Goal: Transaction & Acquisition: Purchase product/service

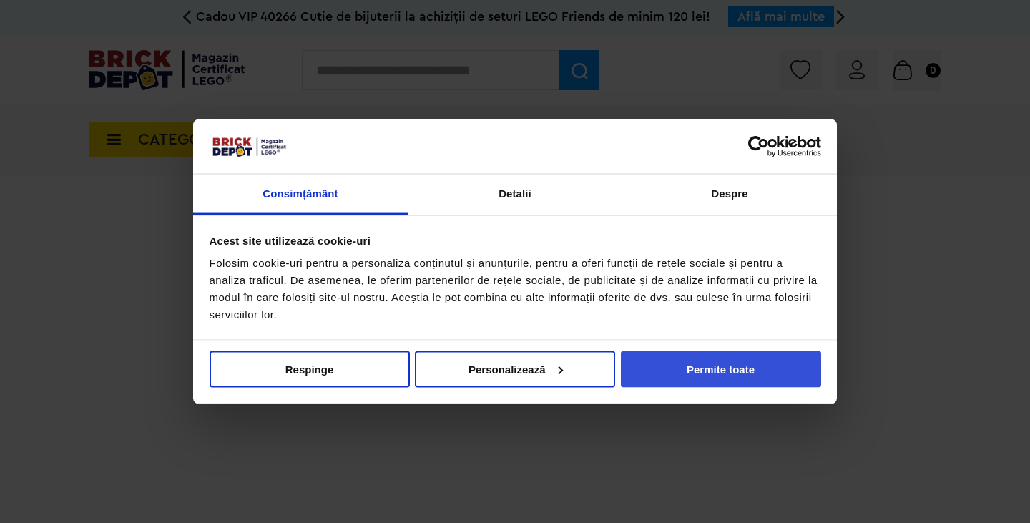
click at [515, 364] on button "Permite toate" at bounding box center [721, 368] width 200 height 36
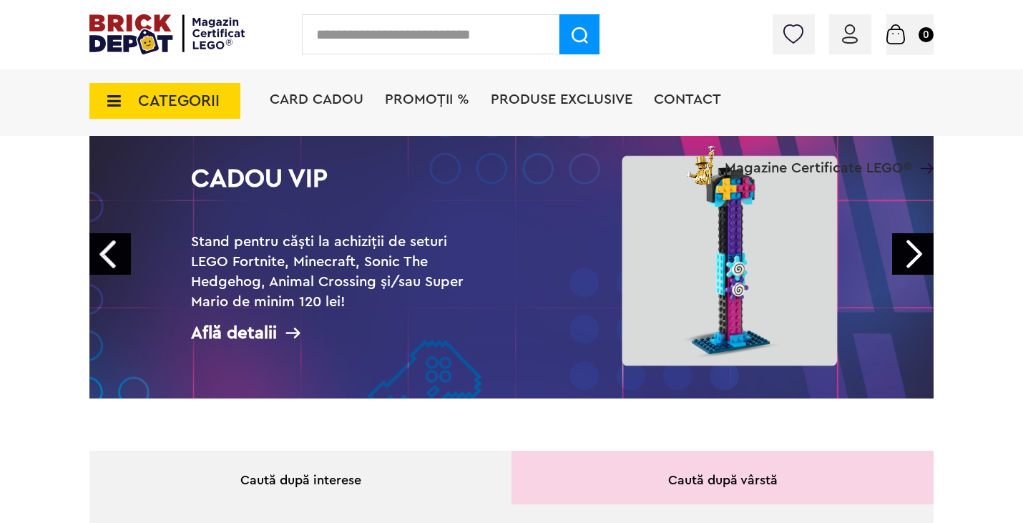
scroll to position [119, 0]
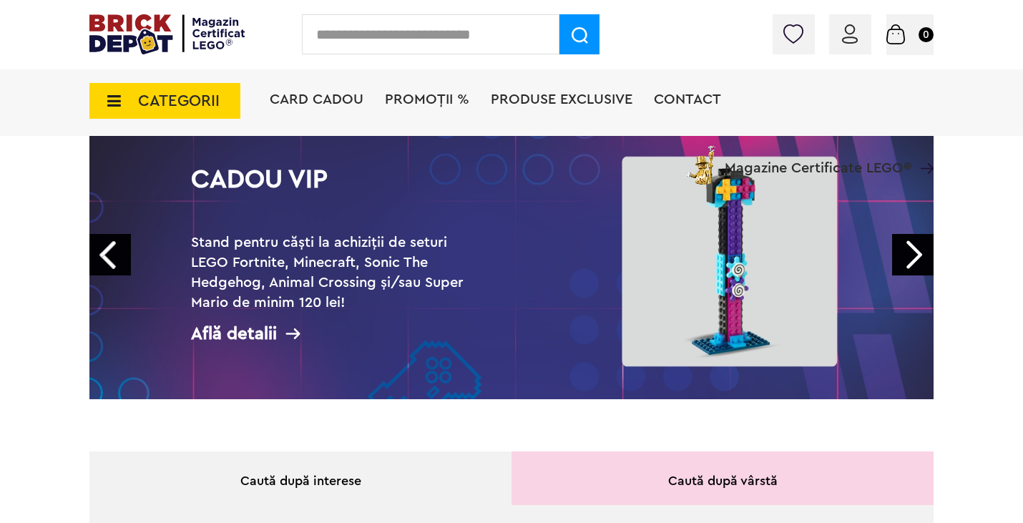
click at [515, 249] on link "Next" at bounding box center [912, 254] width 41 height 41
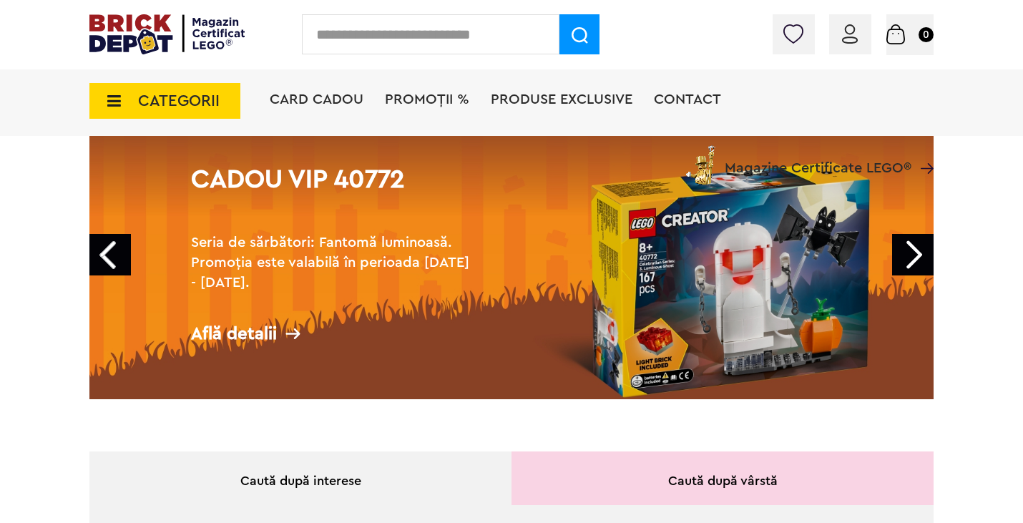
click at [515, 249] on link "Next" at bounding box center [912, 254] width 41 height 41
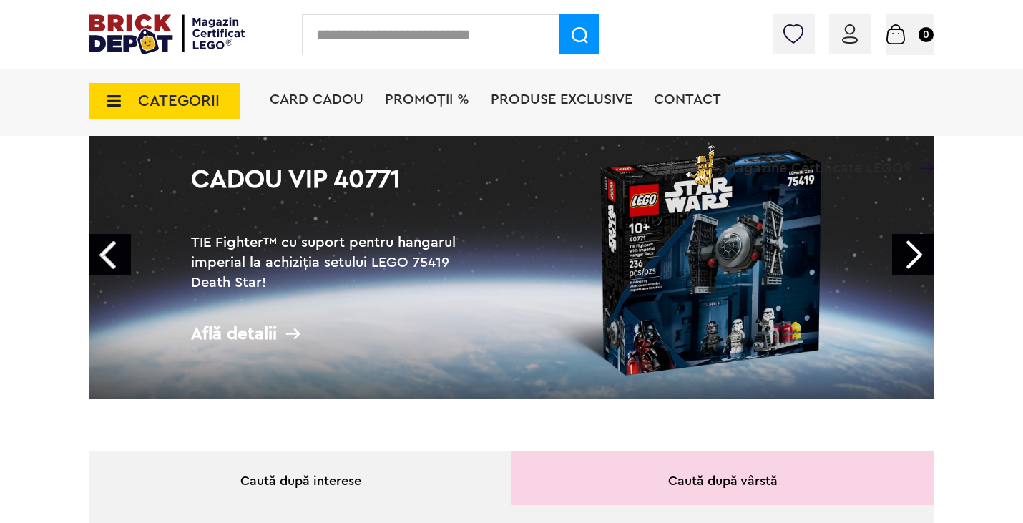
click at [515, 249] on link "Next" at bounding box center [912, 254] width 41 height 41
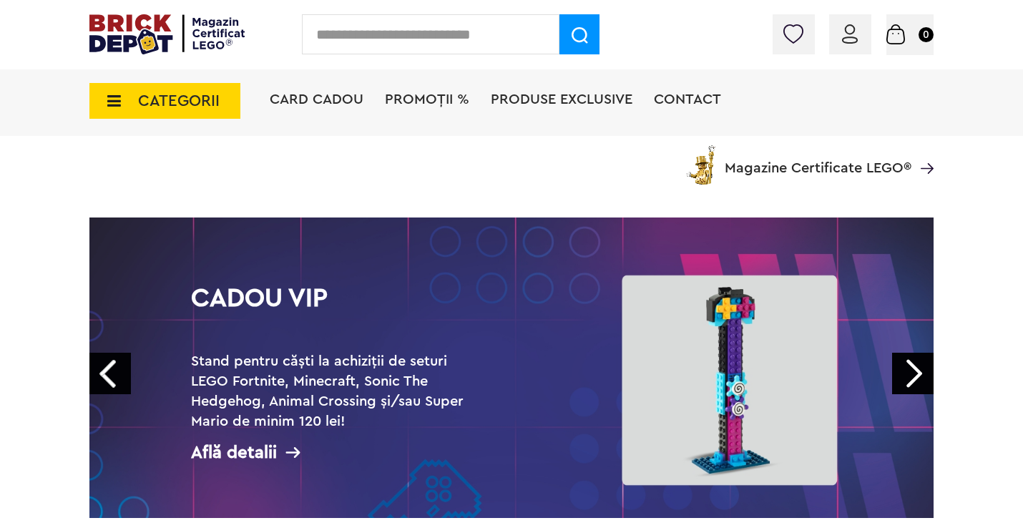
scroll to position [293, 0]
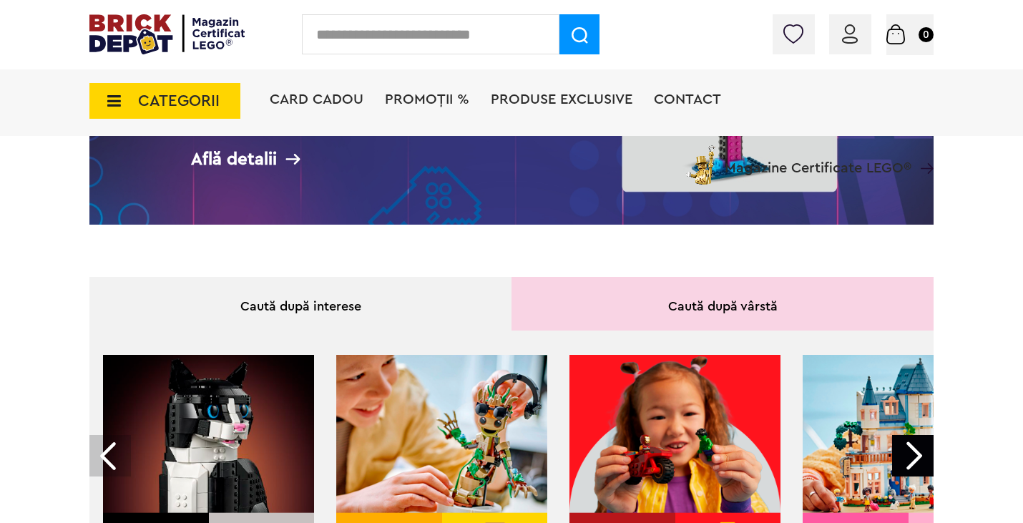
click at [300, 309] on div "Caută după interese" at bounding box center [300, 304] width 422 height 54
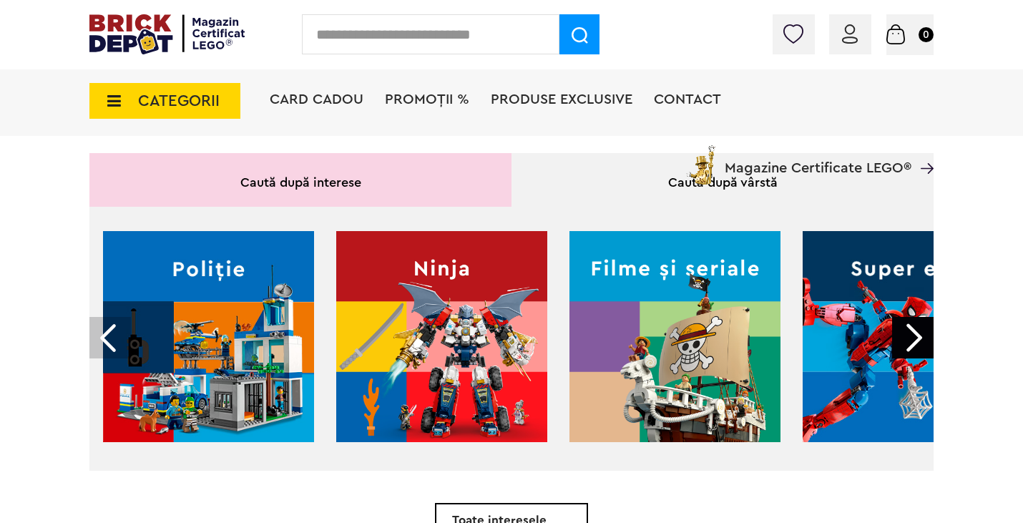
scroll to position [418, 0]
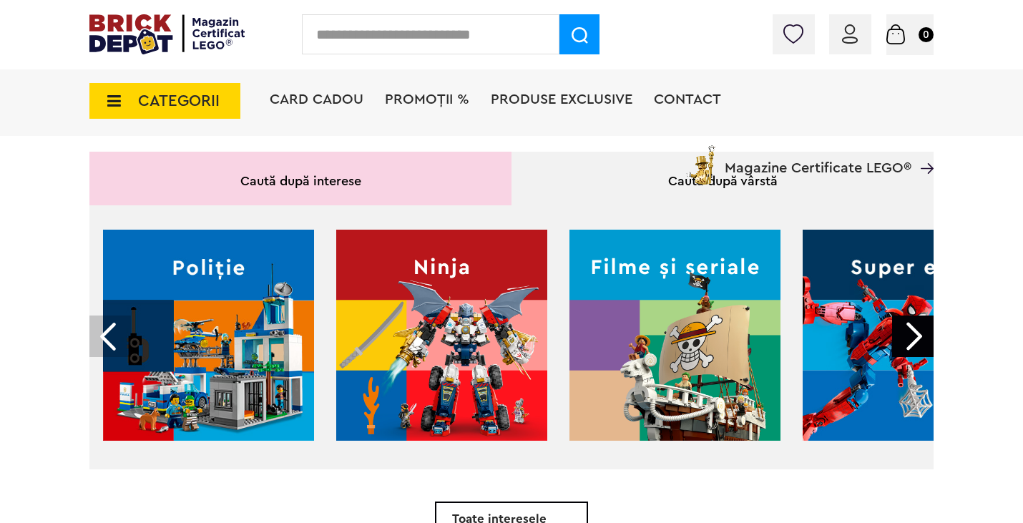
click at [515, 331] on div at bounding box center [912, 335] width 41 height 41
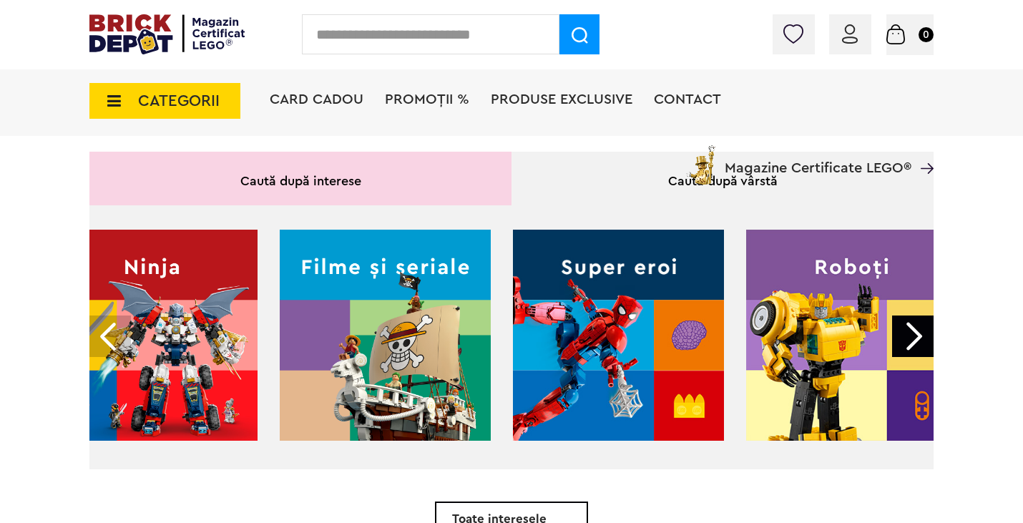
click at [515, 331] on div at bounding box center [912, 335] width 41 height 41
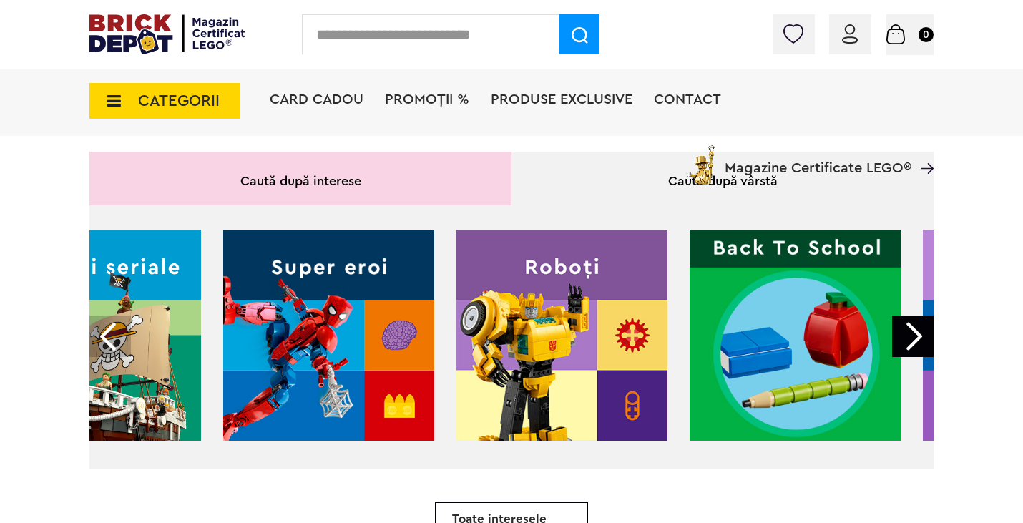
click at [515, 331] on div at bounding box center [912, 335] width 41 height 41
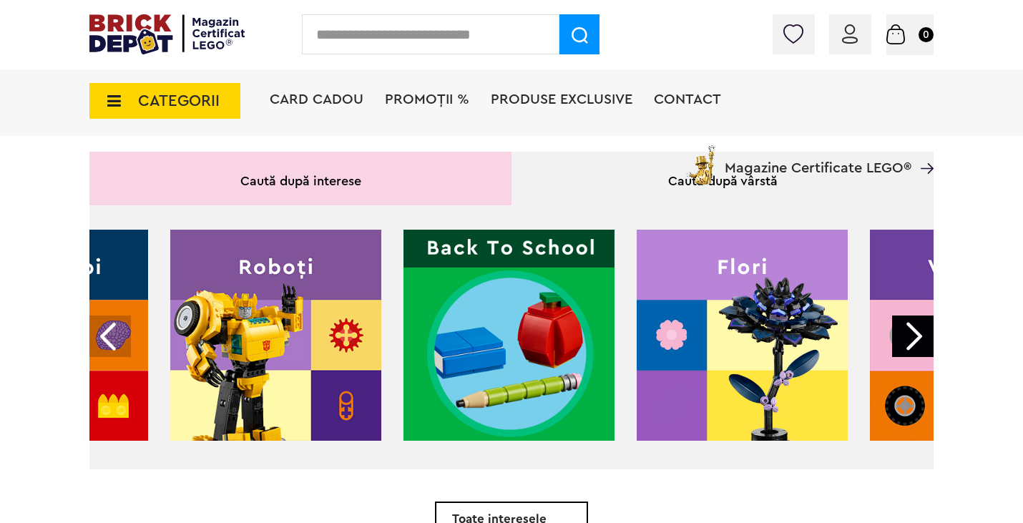
scroll to position [0, 869]
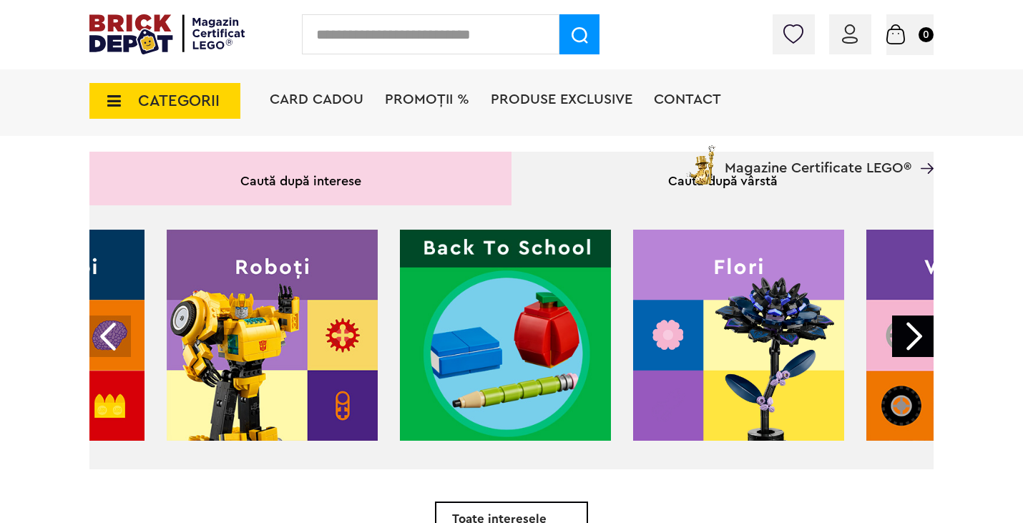
click at [515, 331] on div at bounding box center [912, 335] width 41 height 41
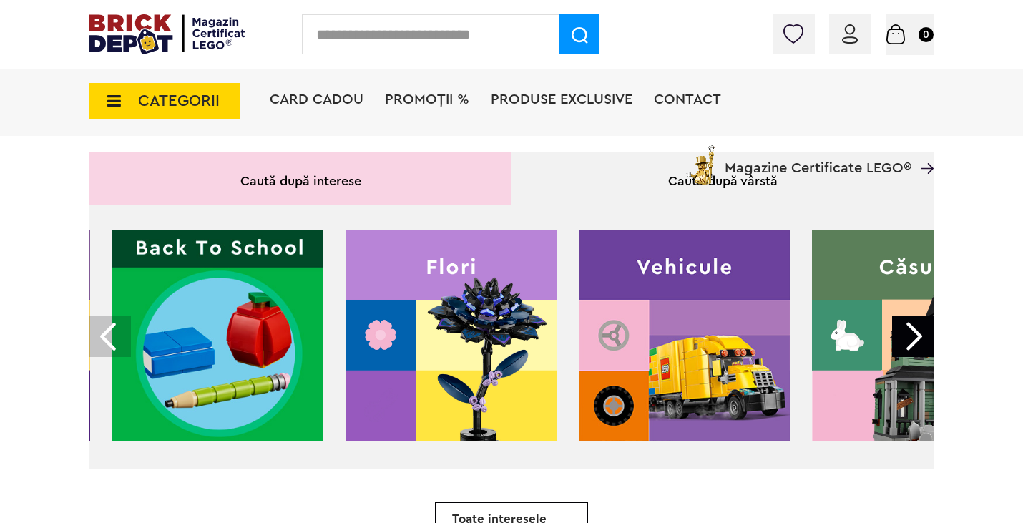
scroll to position [0, 1159]
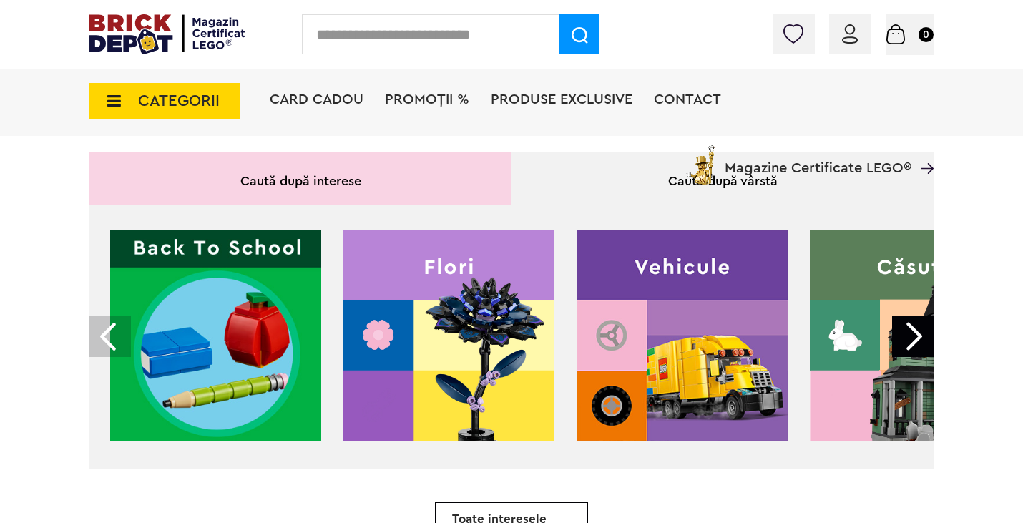
click at [458, 275] on img at bounding box center [448, 335] width 211 height 211
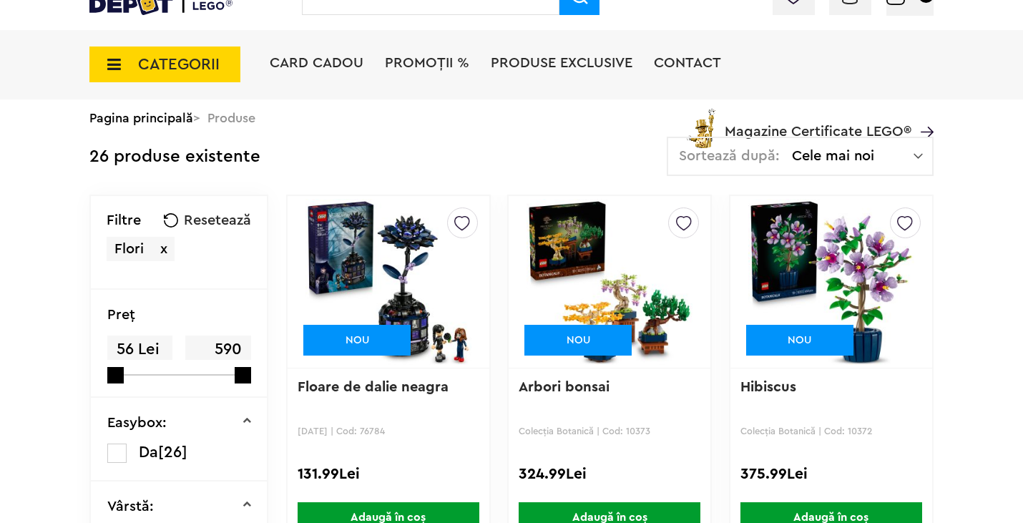
scroll to position [14, 0]
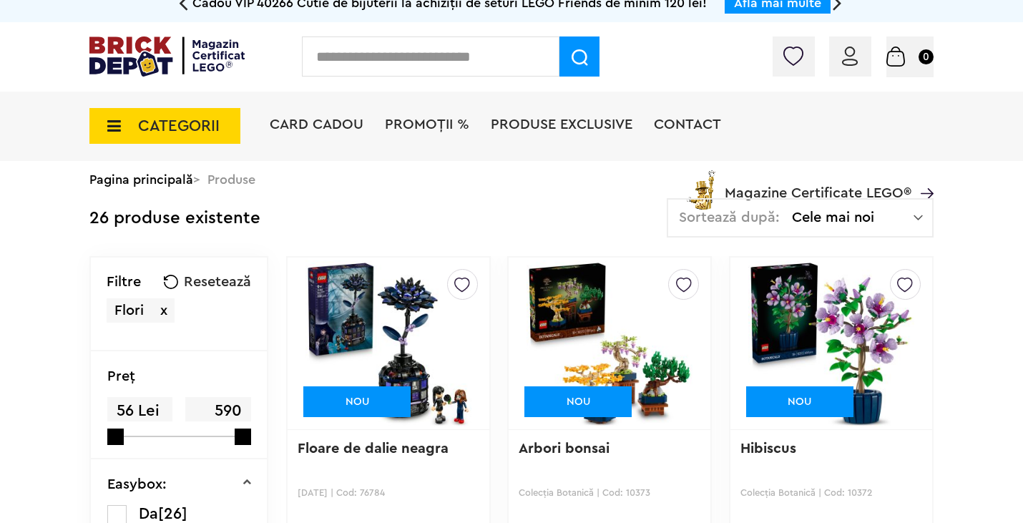
click at [399, 325] on img at bounding box center [388, 343] width 166 height 200
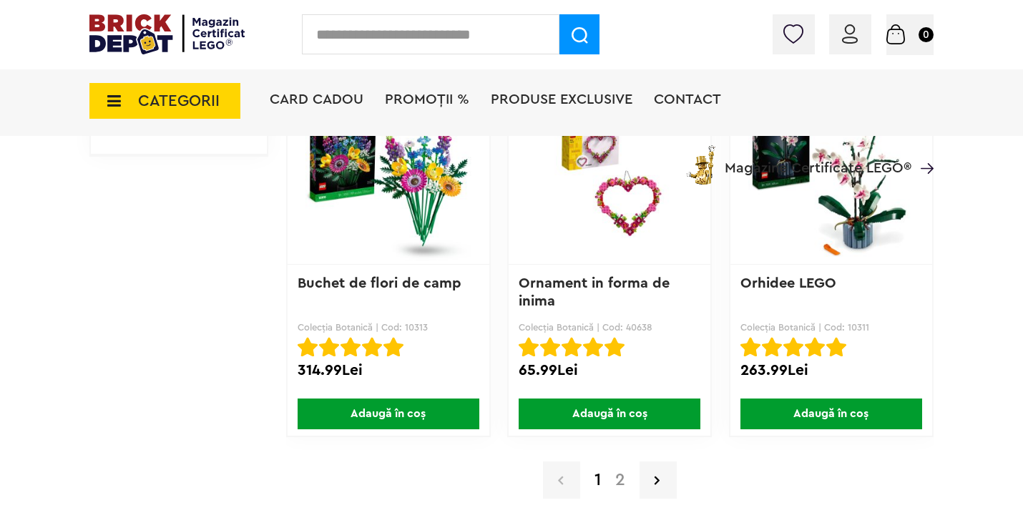
scroll to position [2399, 0]
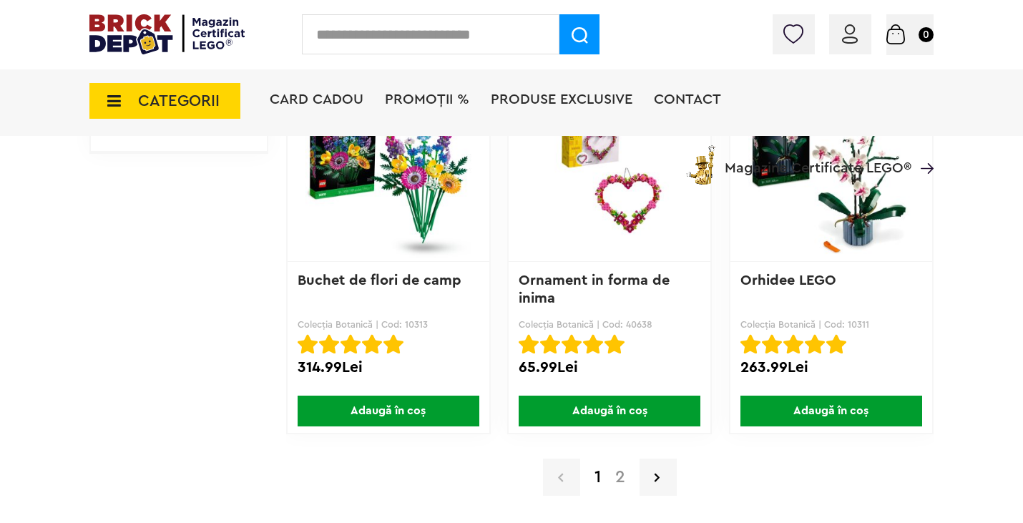
click at [625, 470] on a=Flori&order=1&page=2"] "2" at bounding box center [620, 476] width 24 height 17
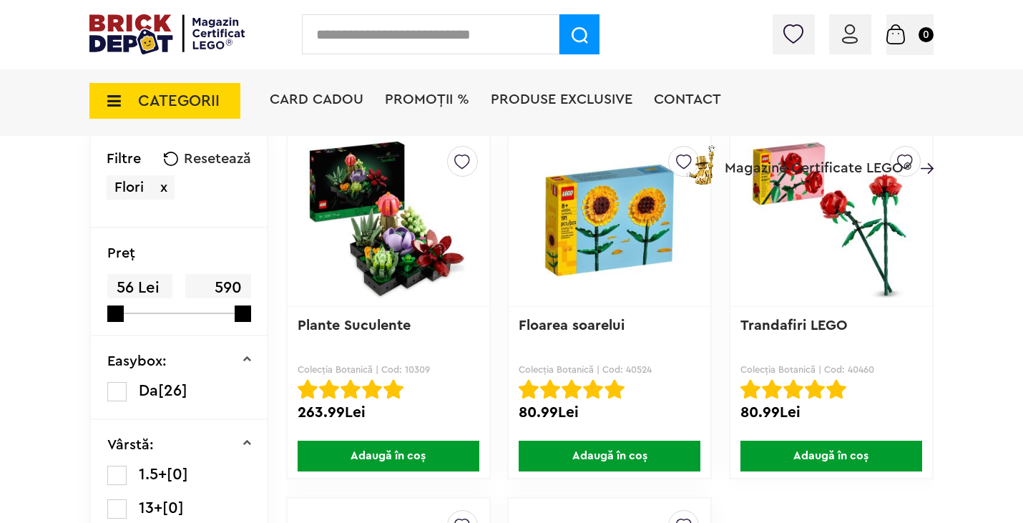
scroll to position [169, 0]
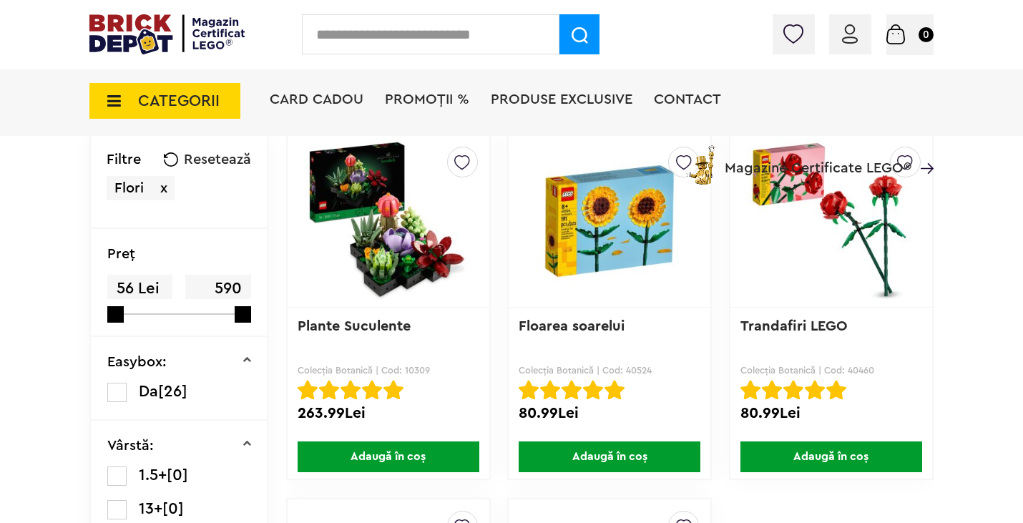
click at [426, 92] on span "PROMOȚII %" at bounding box center [427, 99] width 84 height 14
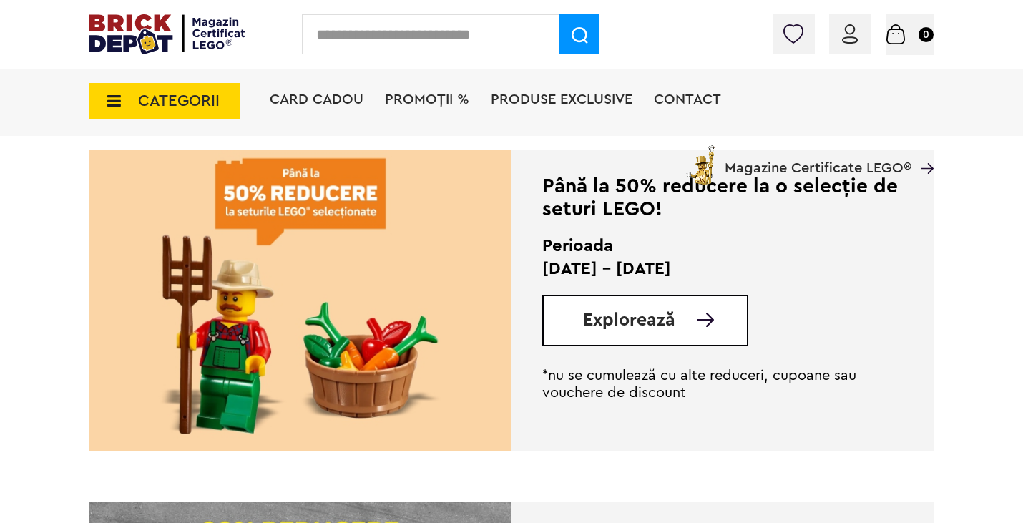
scroll to position [325, 0]
click at [626, 324] on span "Explorează" at bounding box center [629, 321] width 92 height 18
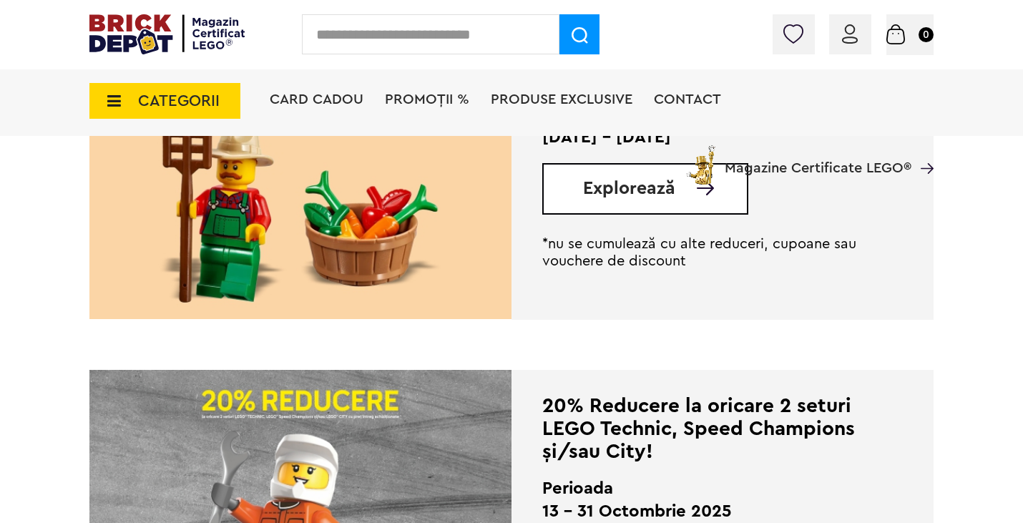
scroll to position [137, 0]
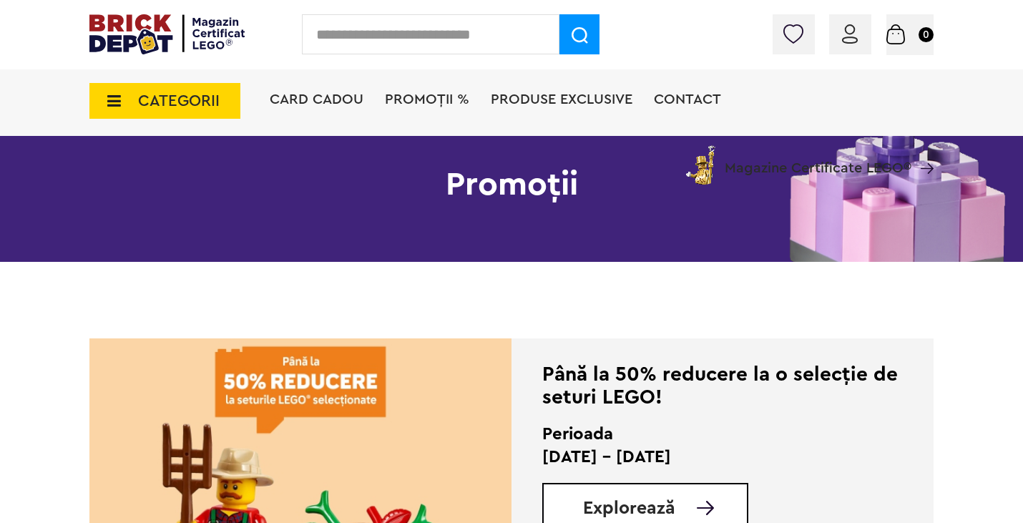
click at [186, 101] on span "CATEGORII" at bounding box center [179, 101] width 82 height 16
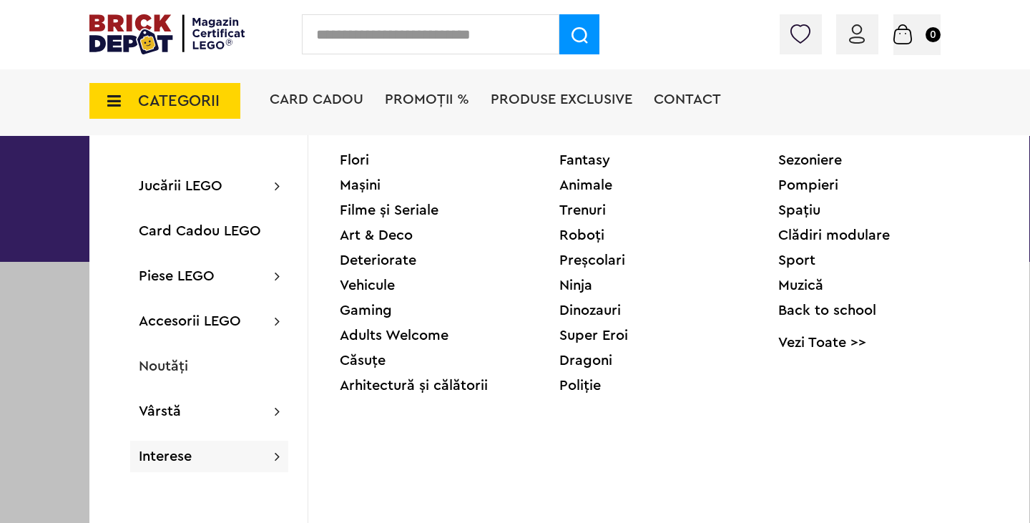
click at [813, 157] on div "Sezoniere" at bounding box center [888, 160] width 220 height 14
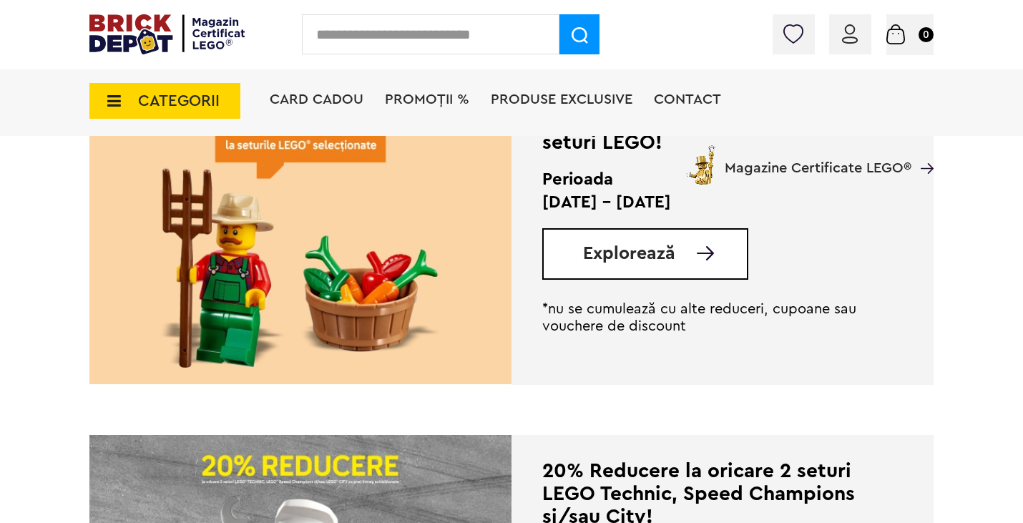
scroll to position [545, 0]
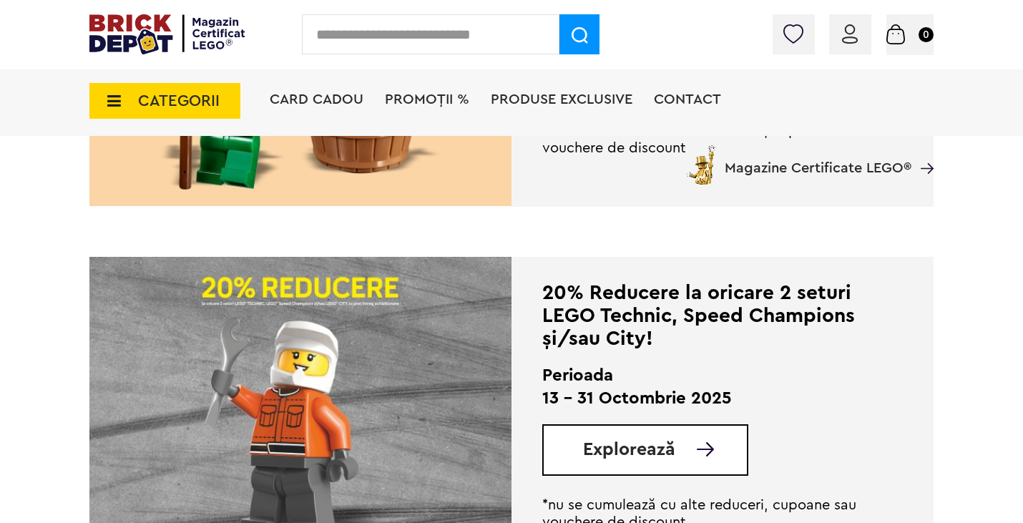
click at [195, 97] on span "CATEGORII" at bounding box center [179, 101] width 82 height 16
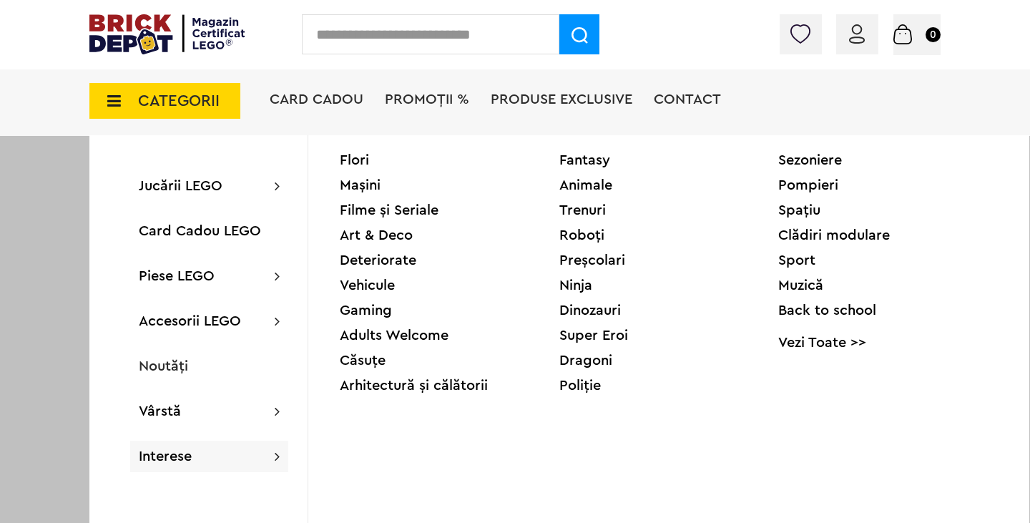
click at [350, 161] on div "Flori" at bounding box center [450, 160] width 220 height 14
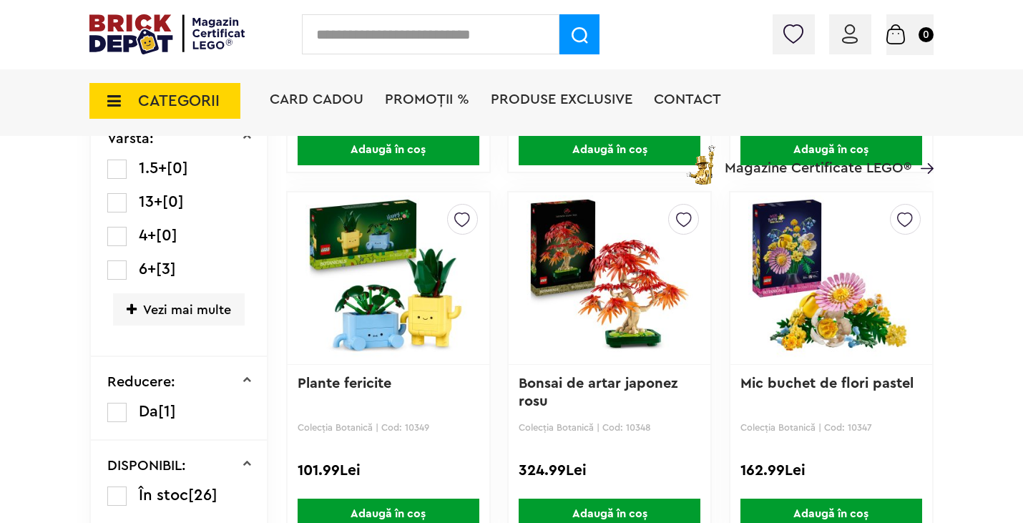
scroll to position [475, 0]
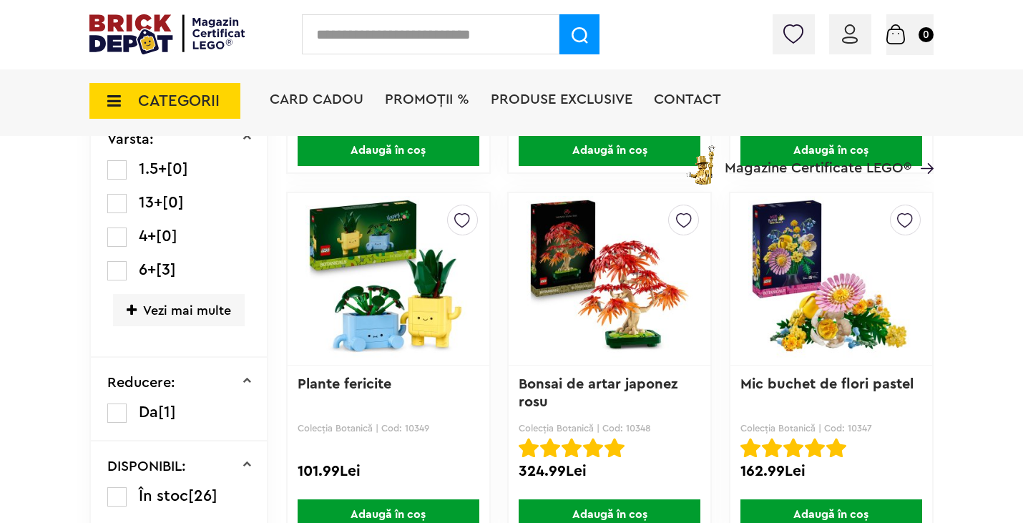
click at [463, 212] on img at bounding box center [462, 216] width 16 height 23
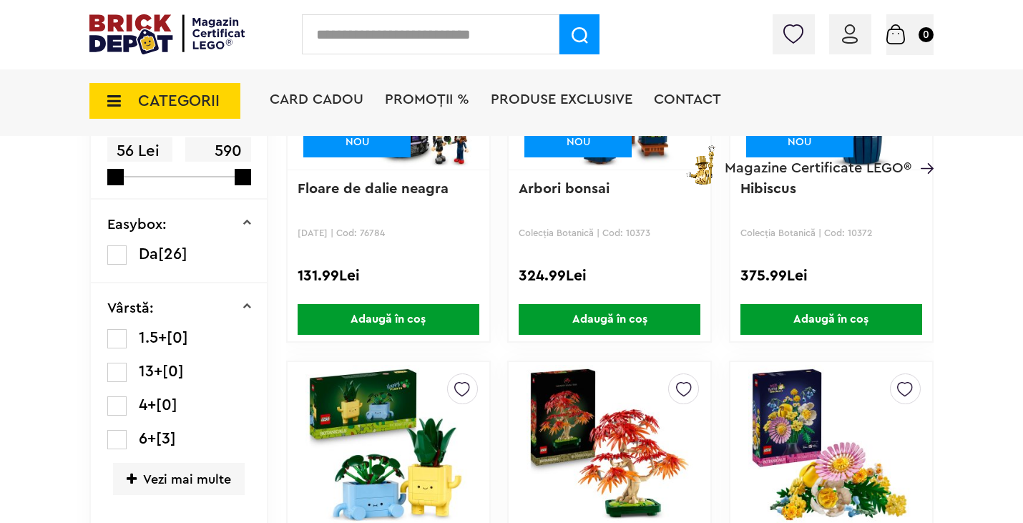
scroll to position [475, 0]
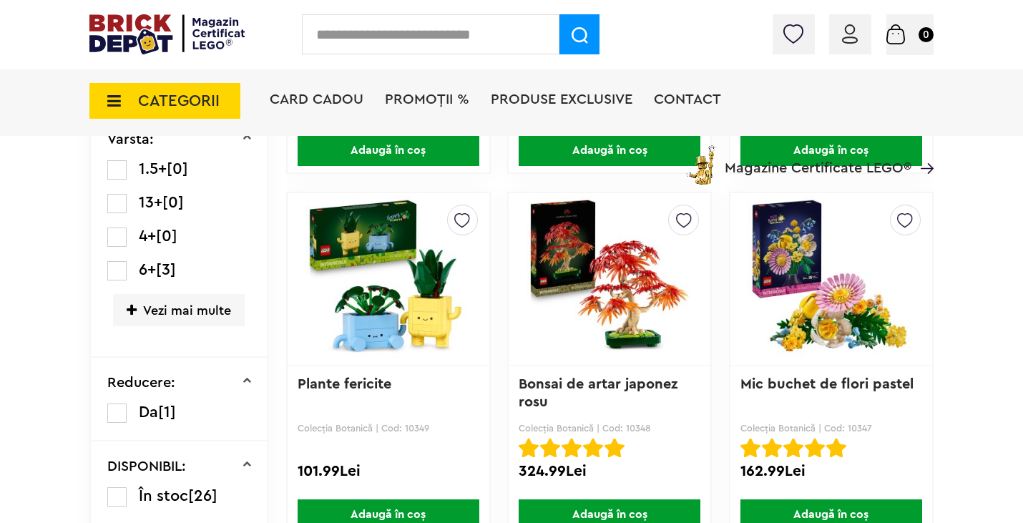
click at [364, 337] on img at bounding box center [388, 279] width 166 height 200
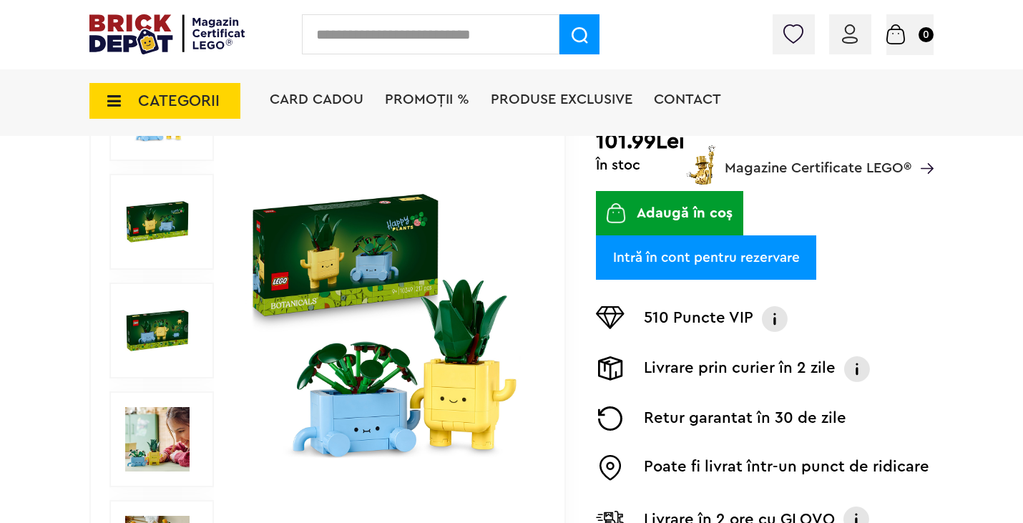
scroll to position [229, 0]
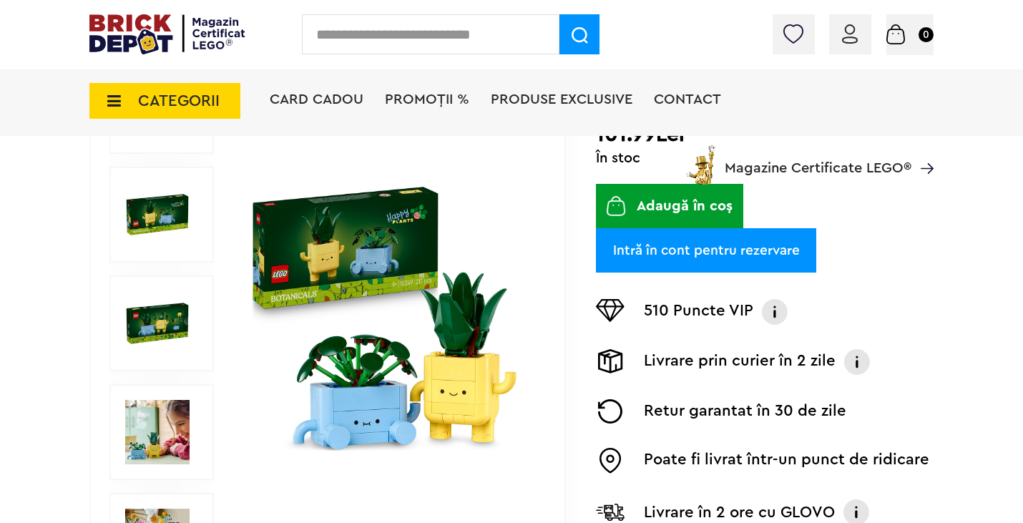
click at [858, 365] on img at bounding box center [857, 362] width 29 height 26
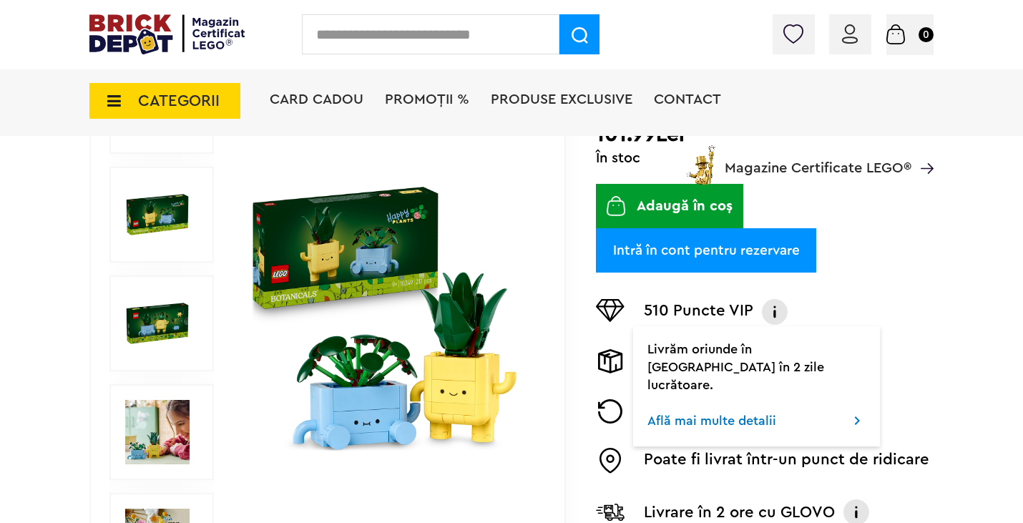
click at [845, 36] on img at bounding box center [850, 33] width 16 height 19
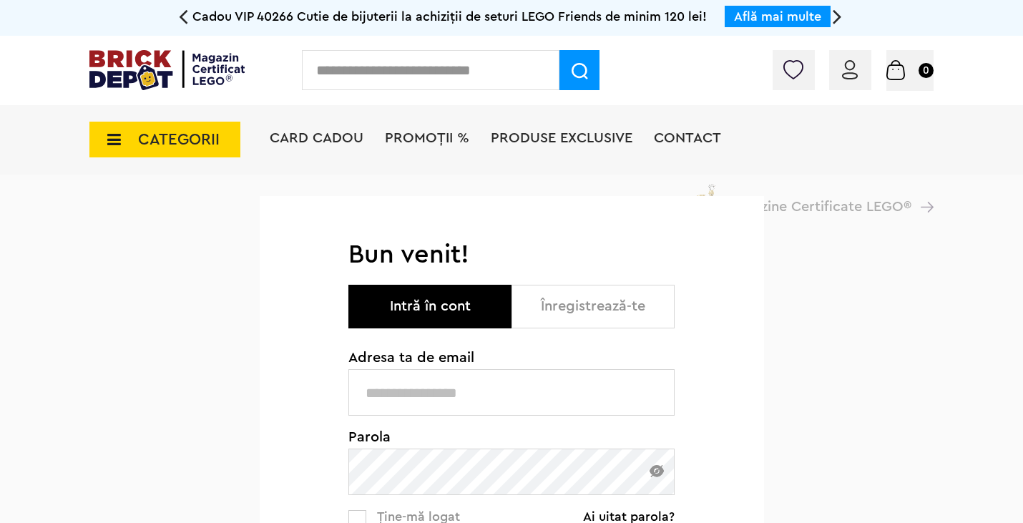
click at [568, 298] on button "Înregistrează-te" at bounding box center [592, 307] width 163 height 44
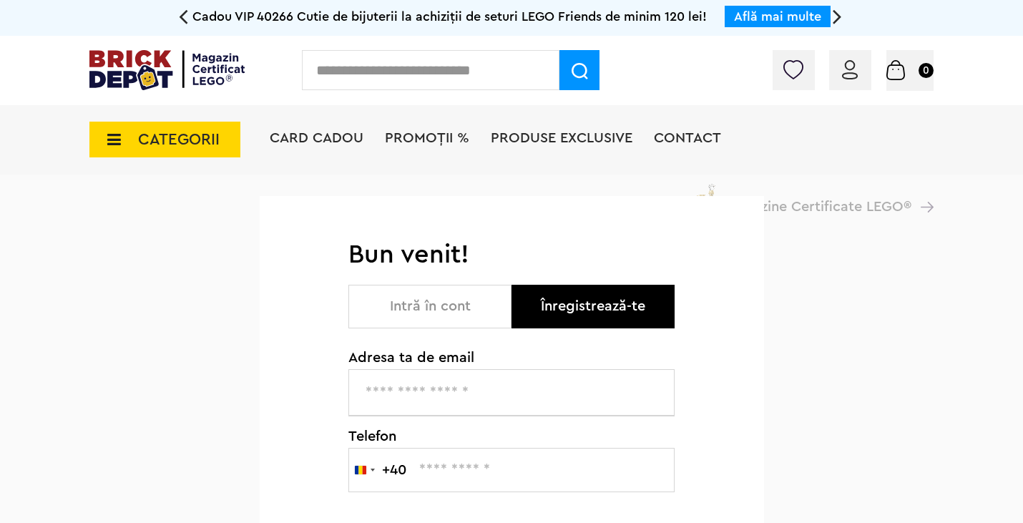
click at [431, 320] on button "Intră în cont" at bounding box center [429, 307] width 163 height 44
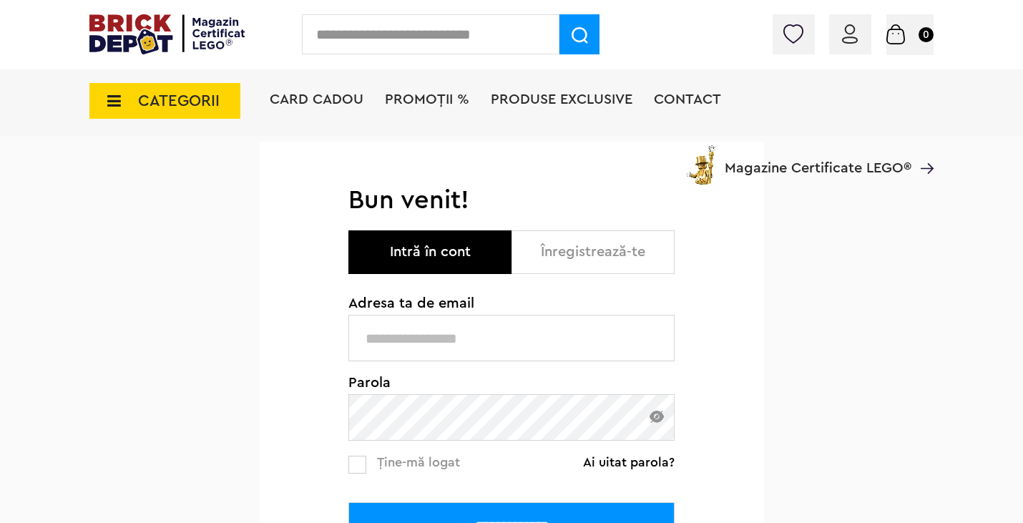
scroll to position [88, 0]
click at [435, 320] on input "text" at bounding box center [511, 337] width 326 height 46
type input "**********"
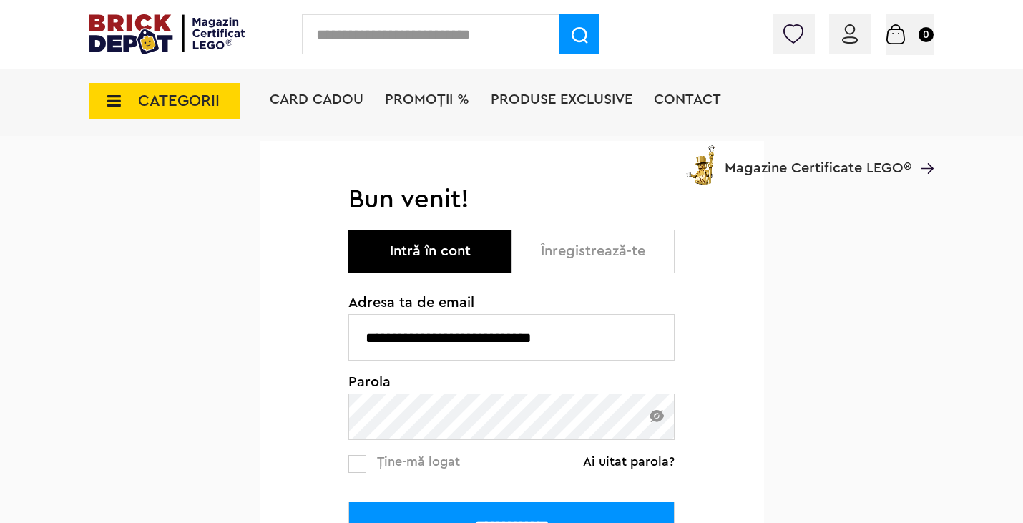
click at [410, 444] on div "**********" at bounding box center [511, 451] width 326 height 312
click at [348, 501] on input "**********" at bounding box center [511, 524] width 326 height 46
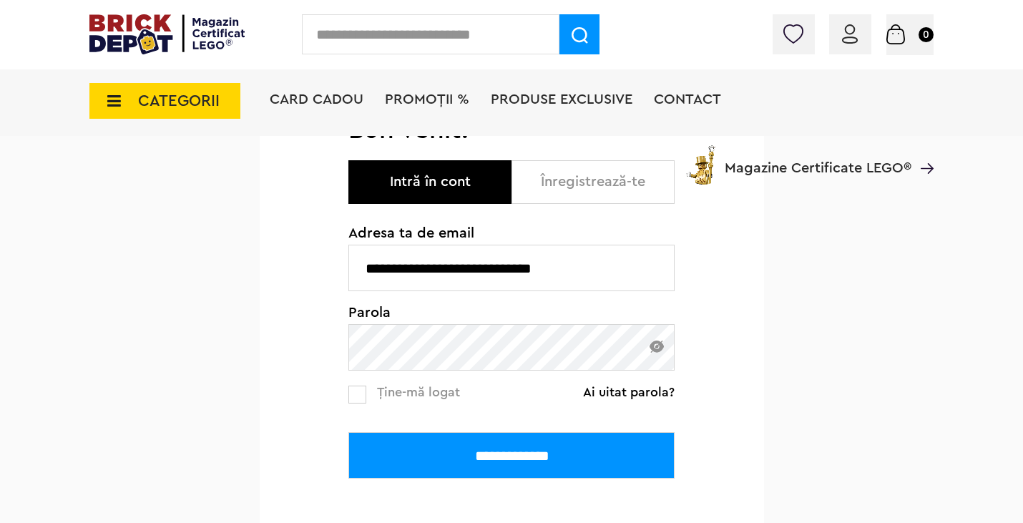
scroll to position [161, 0]
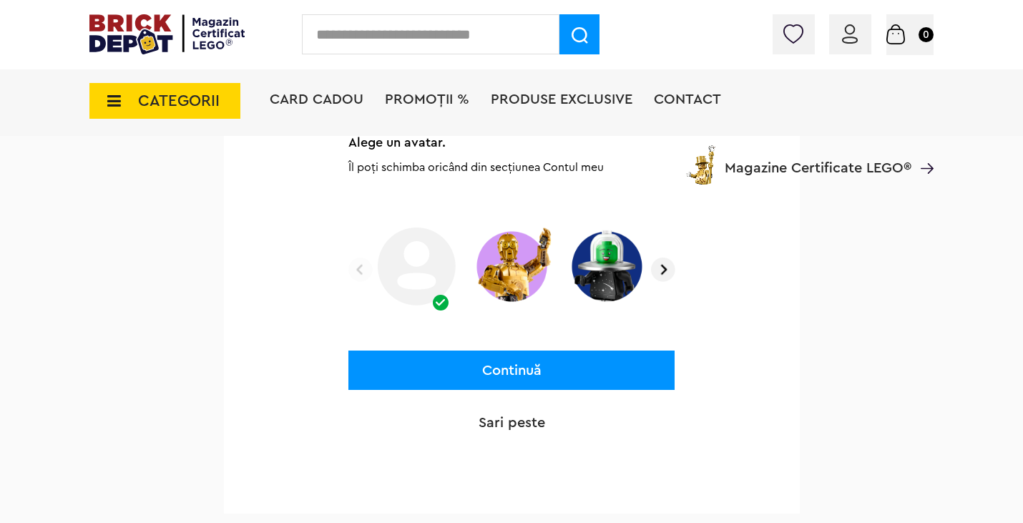
scroll to position [227, 0]
click at [662, 270] on img at bounding box center [663, 269] width 24 height 24
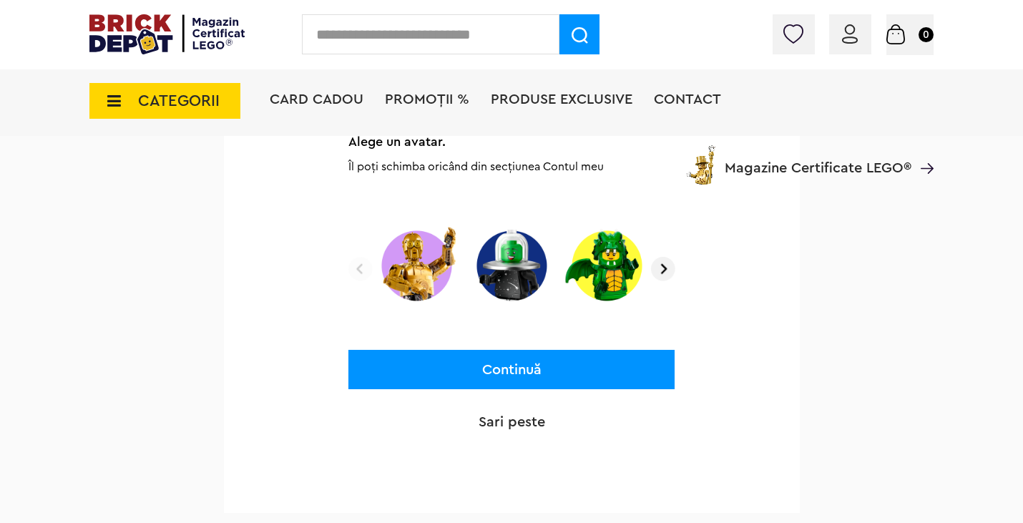
click at [662, 270] on img at bounding box center [663, 269] width 24 height 24
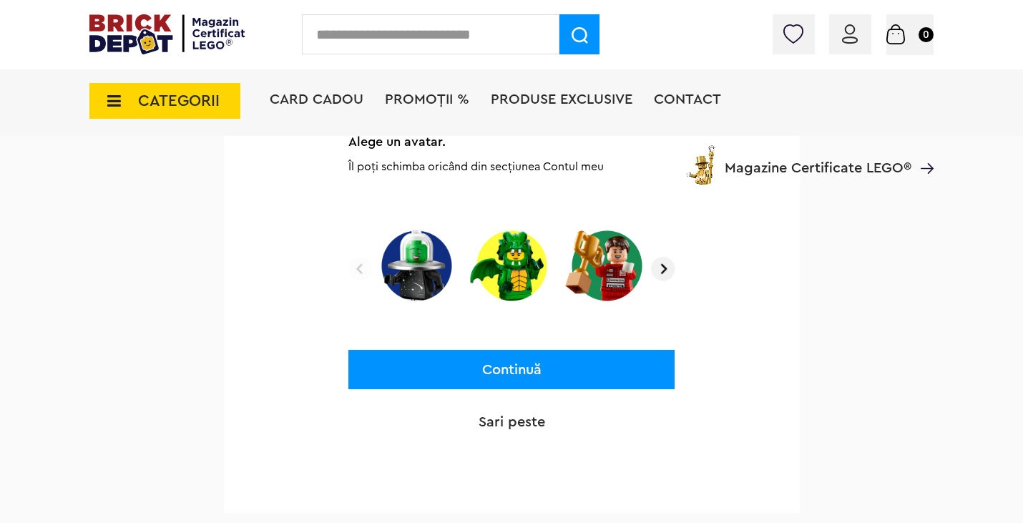
click at [665, 265] on img at bounding box center [663, 269] width 24 height 24
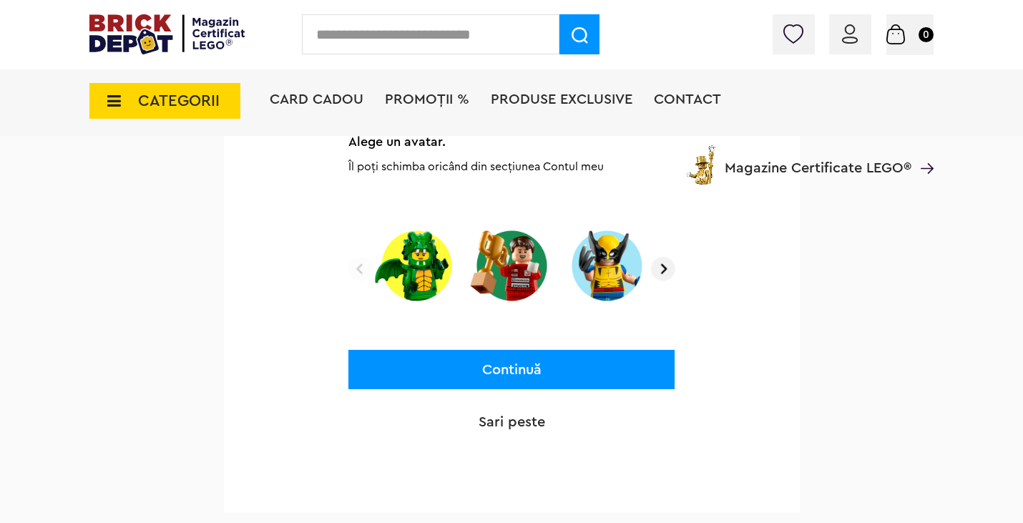
click at [665, 265] on img at bounding box center [663, 269] width 24 height 24
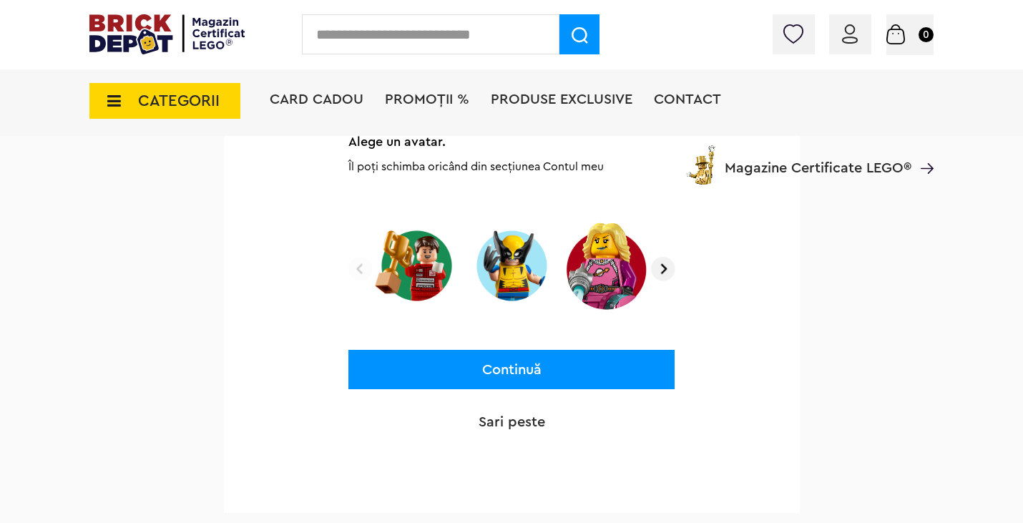
click at [665, 265] on img at bounding box center [663, 269] width 24 height 24
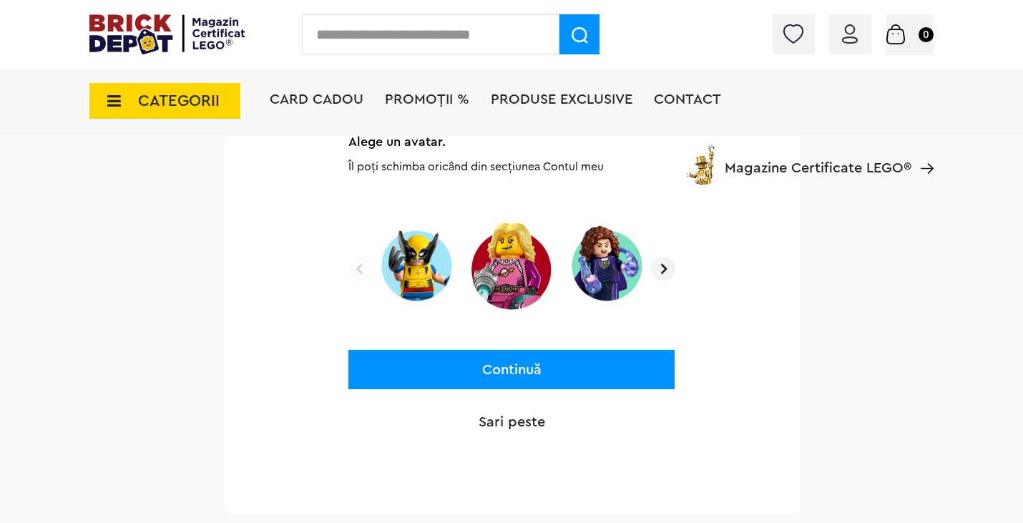
click at [665, 265] on img at bounding box center [663, 269] width 24 height 24
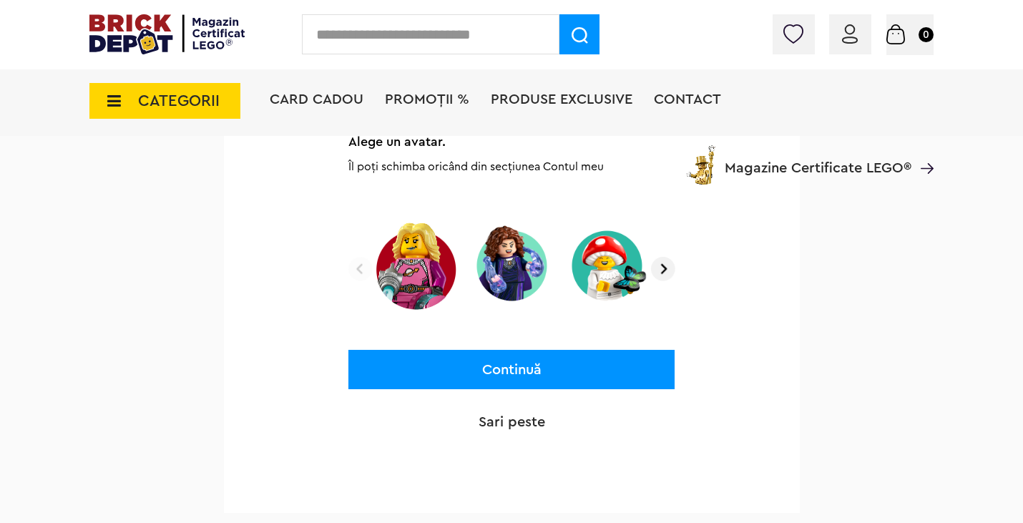
click at [665, 265] on img at bounding box center [663, 269] width 24 height 24
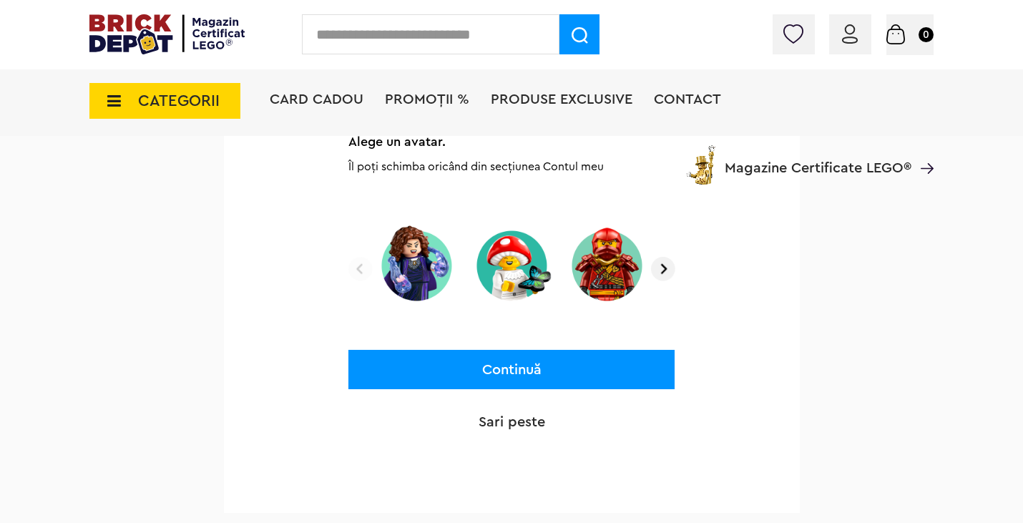
click at [509, 268] on img at bounding box center [511, 265] width 85 height 89
click at [524, 376] on button "Continuă" at bounding box center [511, 369] width 326 height 39
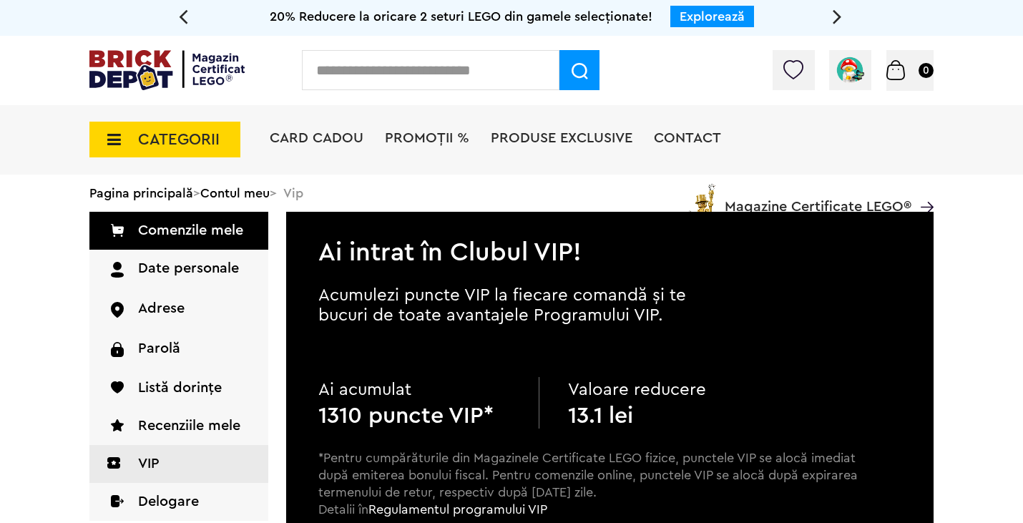
click at [193, 139] on span "CATEGORII" at bounding box center [179, 140] width 82 height 16
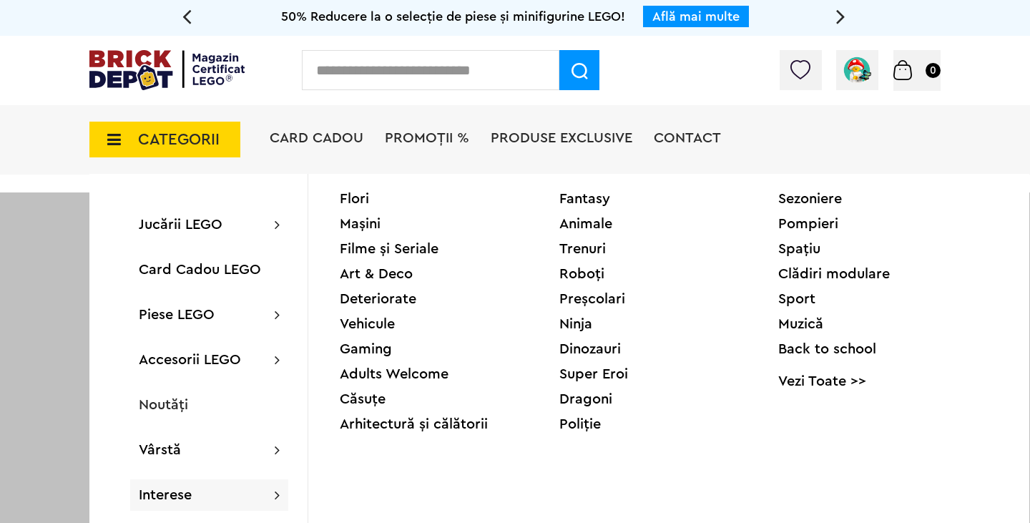
click at [355, 200] on div "Flori" at bounding box center [450, 199] width 220 height 14
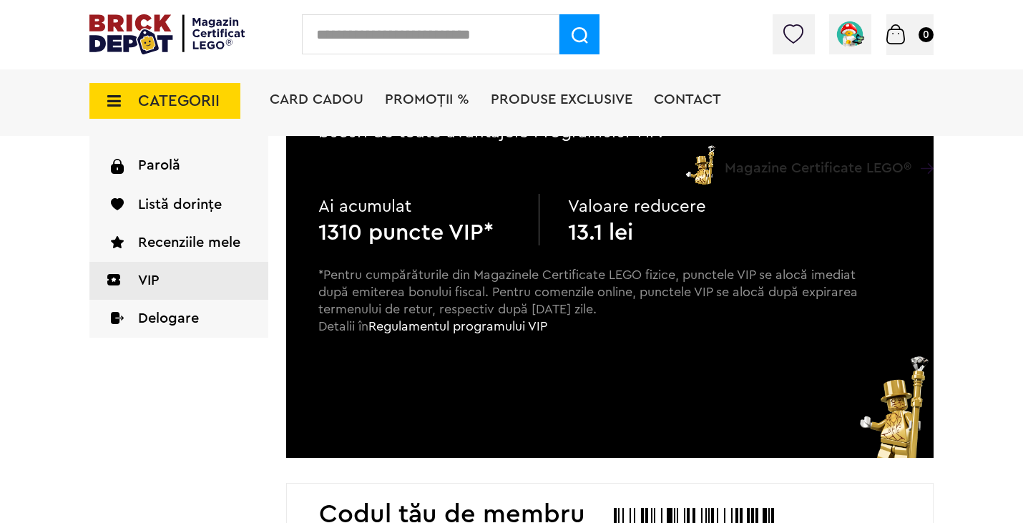
scroll to position [217, 0]
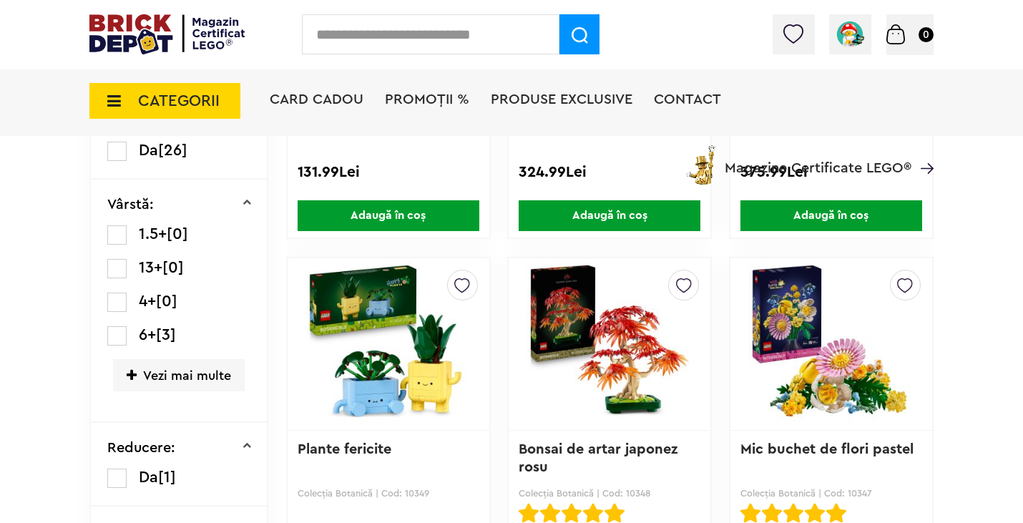
scroll to position [419, 0]
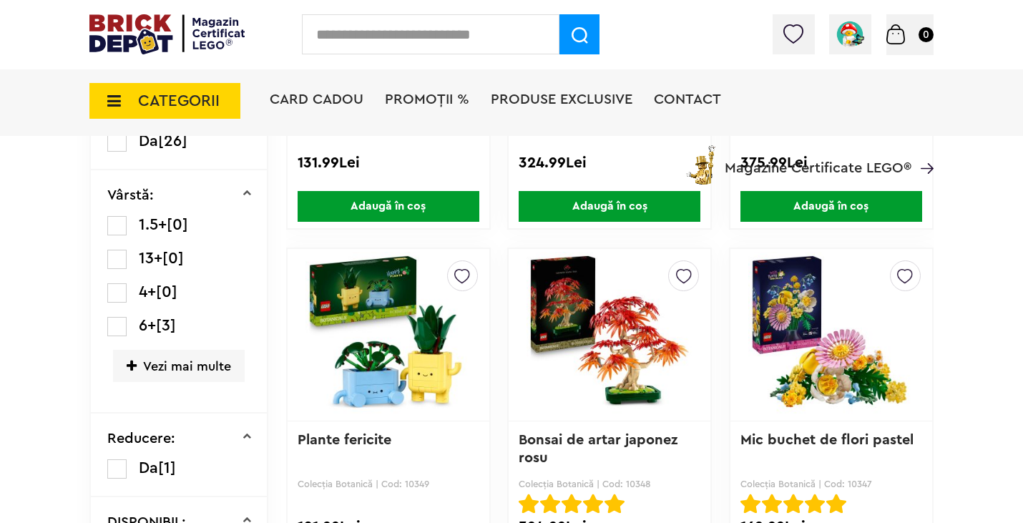
click at [381, 368] on img at bounding box center [388, 335] width 166 height 200
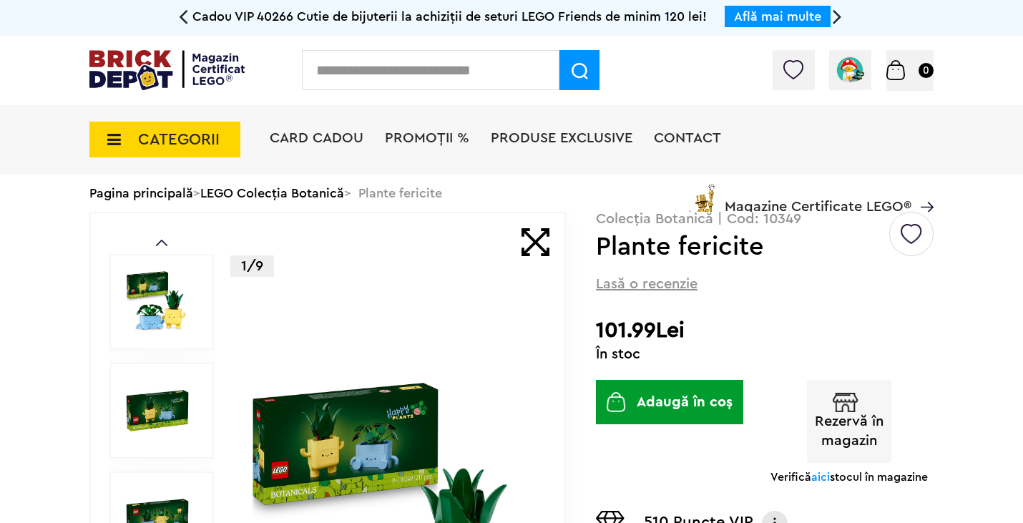
click at [692, 405] on button "Adaugă în coș" at bounding box center [669, 402] width 147 height 44
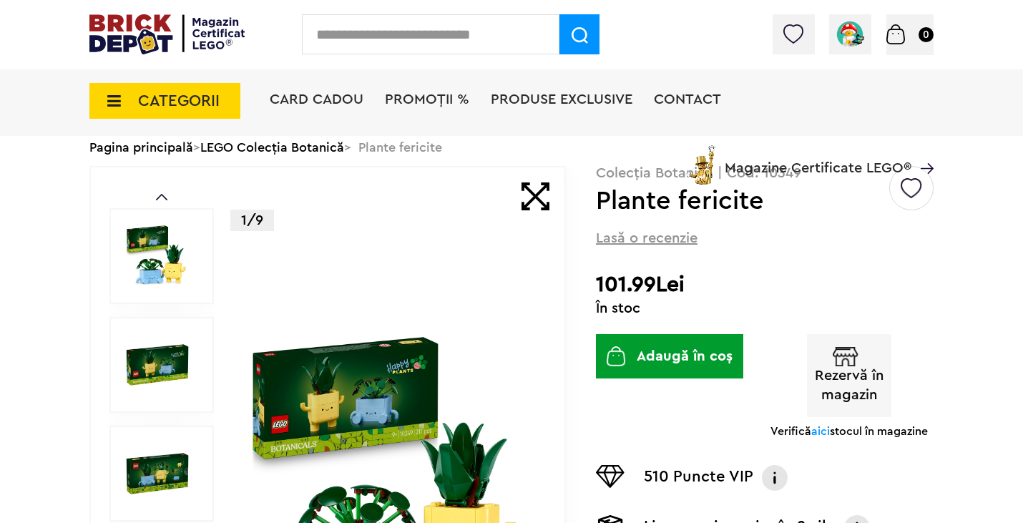
scroll to position [82, 0]
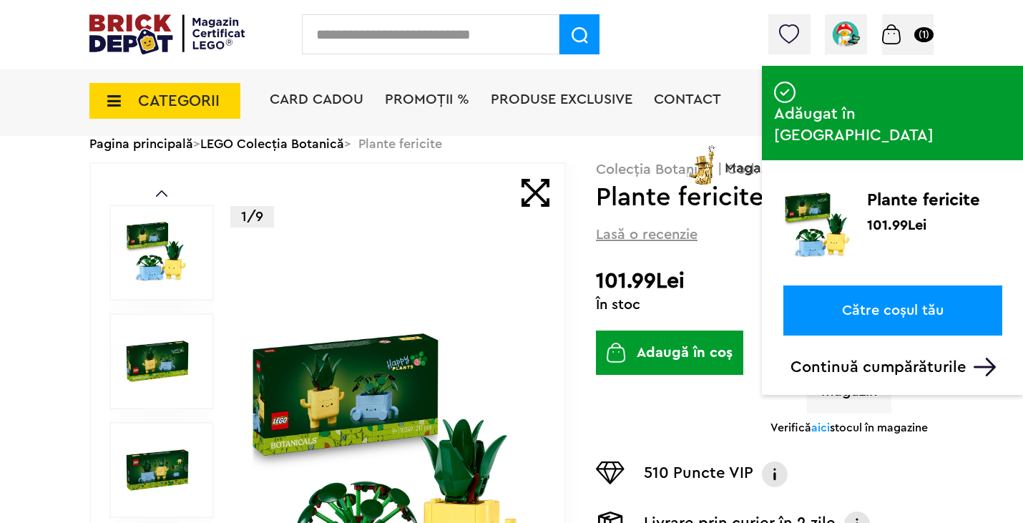
click at [919, 285] on link "Către coșul tău" at bounding box center [892, 310] width 219 height 50
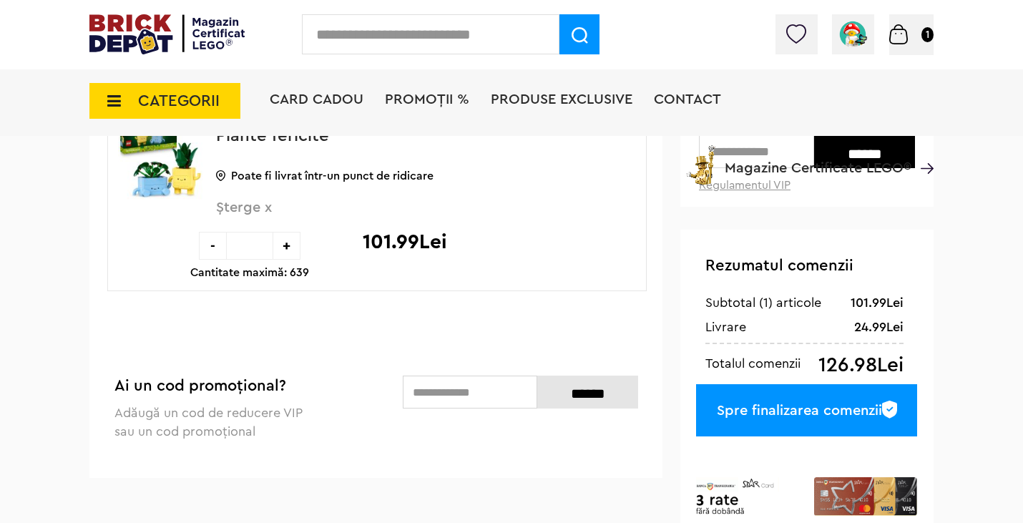
scroll to position [201, 0]
click at [589, 400] on input "******" at bounding box center [587, 391] width 101 height 33
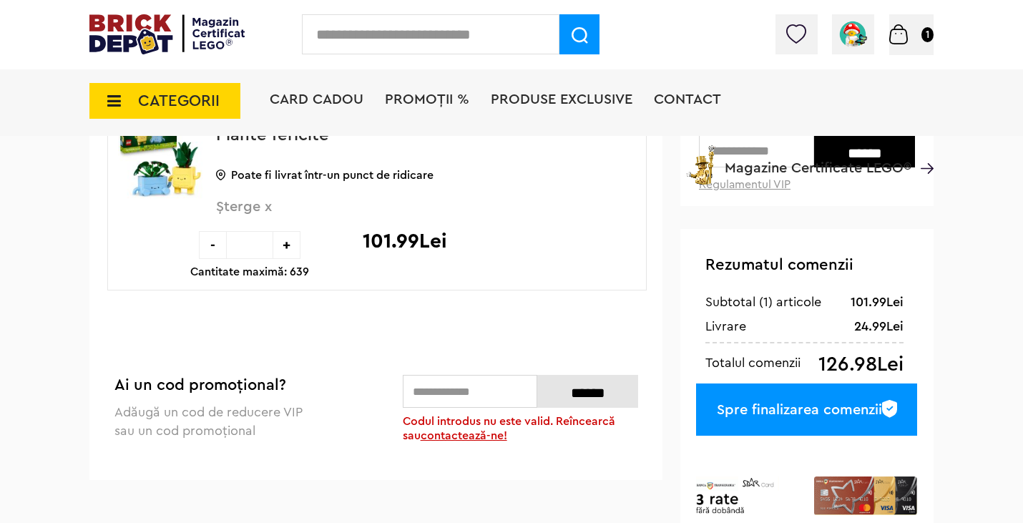
click at [498, 395] on input "text" at bounding box center [470, 391] width 134 height 33
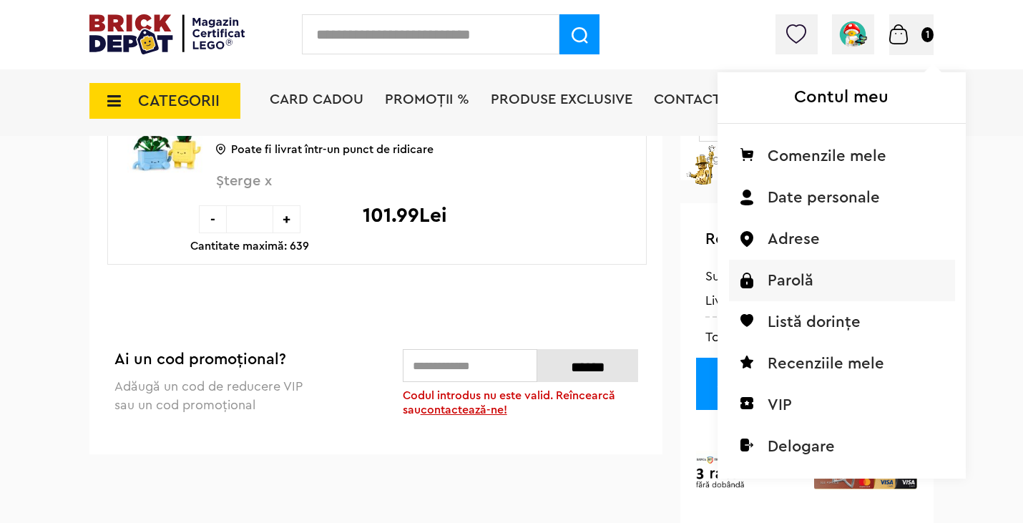
scroll to position [227, 0]
click at [775, 407] on li "VIP" at bounding box center [842, 404] width 226 height 41
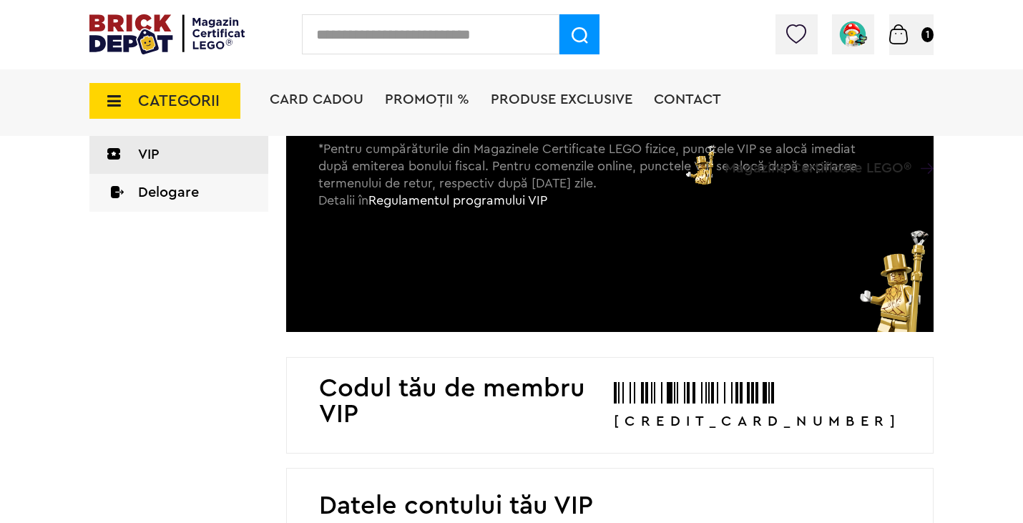
scroll to position [340, 0]
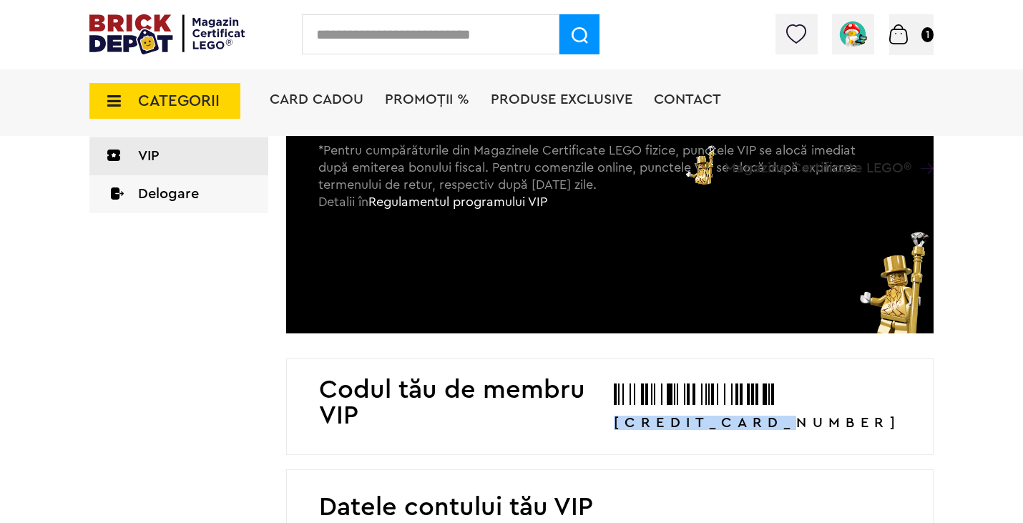
drag, startPoint x: 722, startPoint y: 421, endPoint x: 900, endPoint y: 413, distance: 178.3
click at [900, 416] on p "6346001065995" at bounding box center [757, 423] width 287 height 14
copy p "6346001065995"
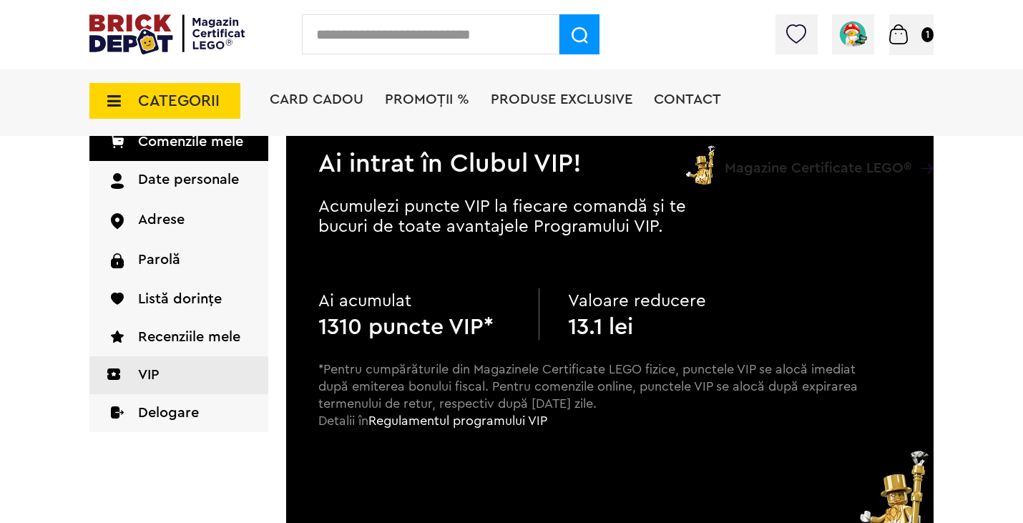
scroll to position [0, 0]
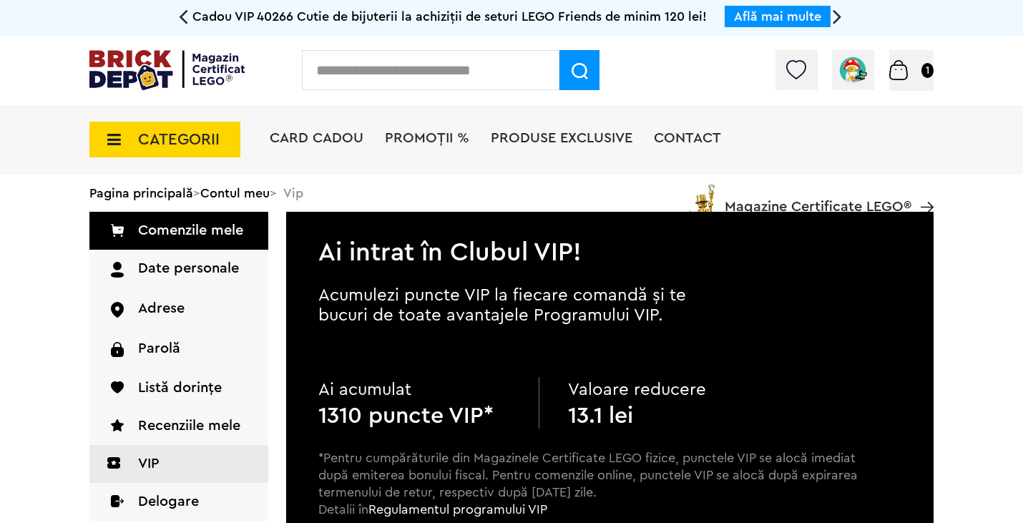
click at [903, 64] on img at bounding box center [898, 70] width 19 height 20
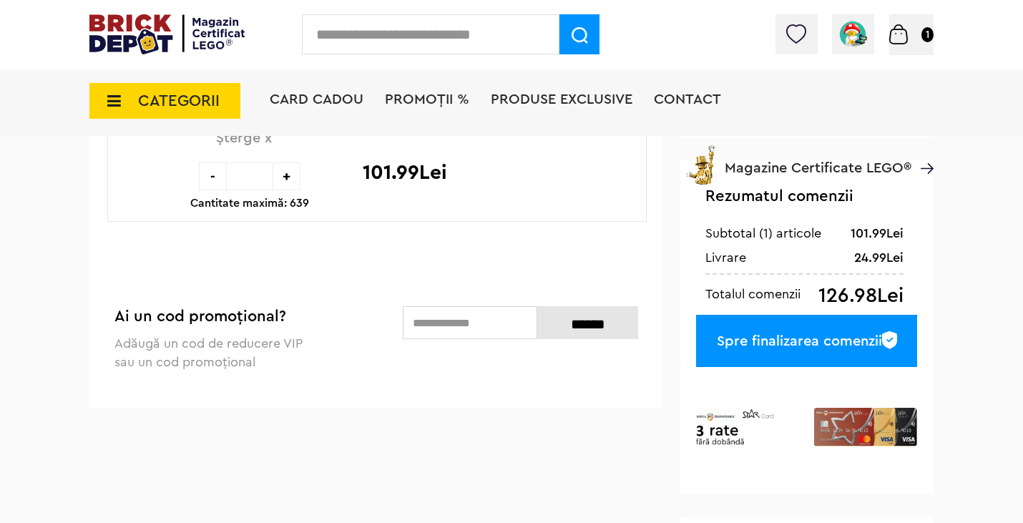
scroll to position [272, 0]
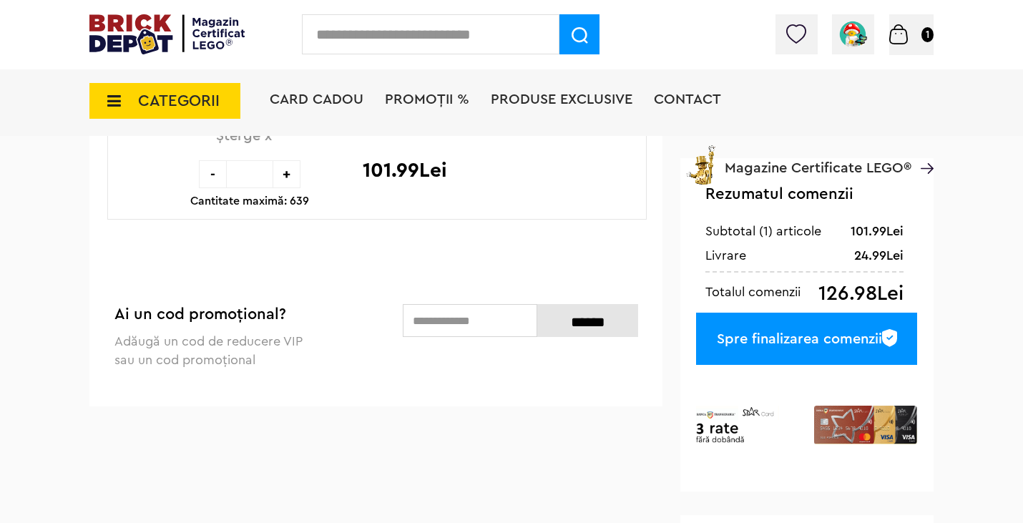
click at [471, 319] on input "text" at bounding box center [470, 320] width 134 height 33
paste input "**********"
type input "**********"
click at [594, 318] on input "******" at bounding box center [587, 320] width 101 height 33
click at [566, 375] on div "**********" at bounding box center [375, 333] width 573 height 105
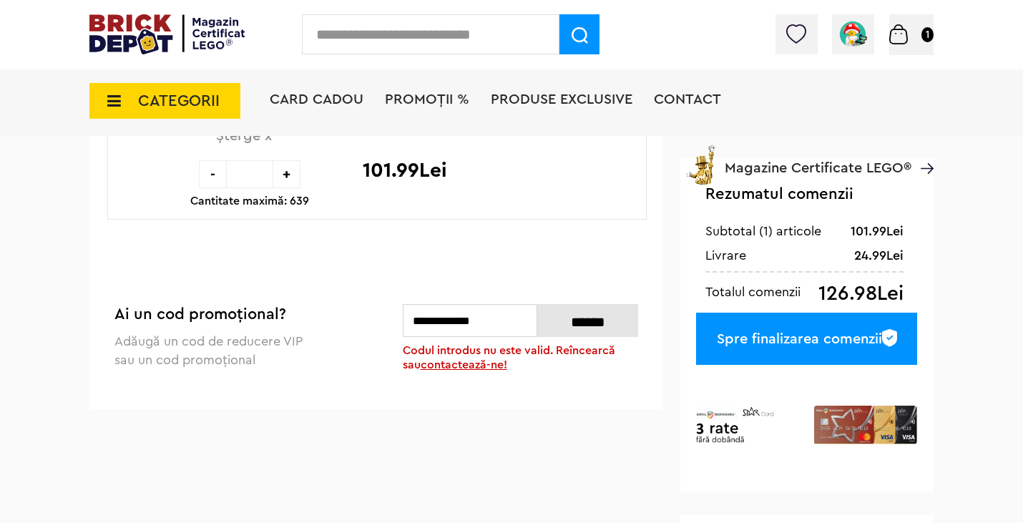
scroll to position [250, 0]
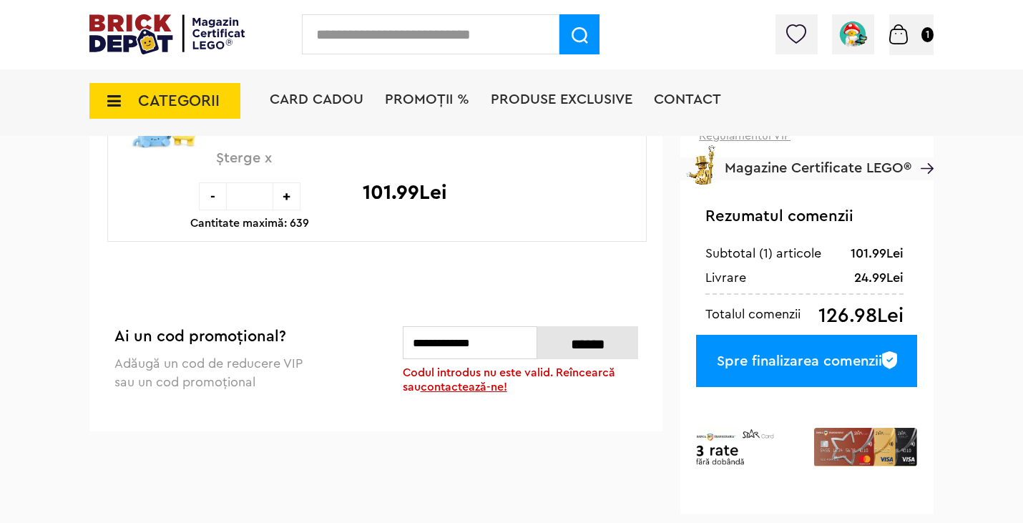
drag, startPoint x: 500, startPoint y: 342, endPoint x: 398, endPoint y: 331, distance: 102.1
click at [398, 331] on div "**********" at bounding box center [375, 355] width 573 height 105
click at [444, 412] on div "Sterge Denumire Preț Sterge Colecția Botanică | Cod: 10349 Plante fericite Poat…" at bounding box center [375, 223] width 573 height 416
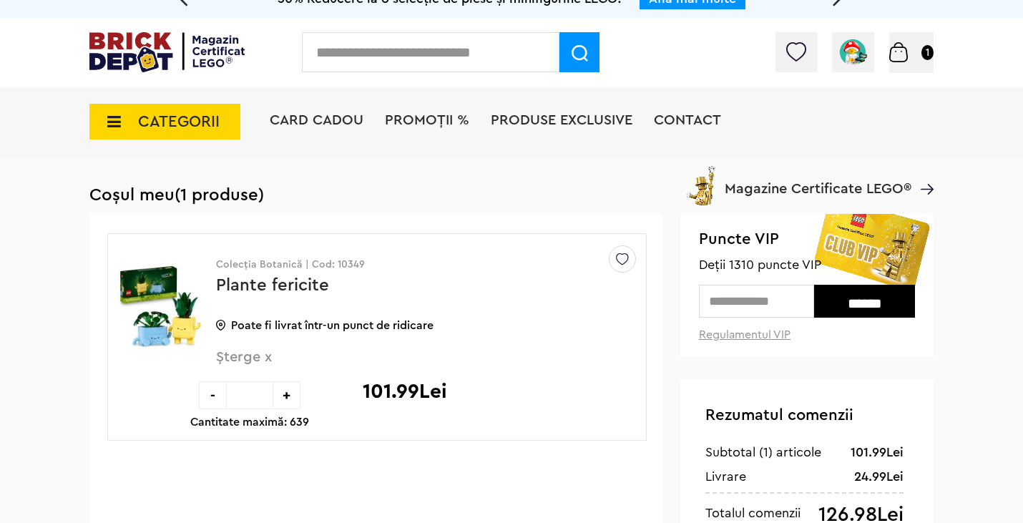
scroll to position [0, 0]
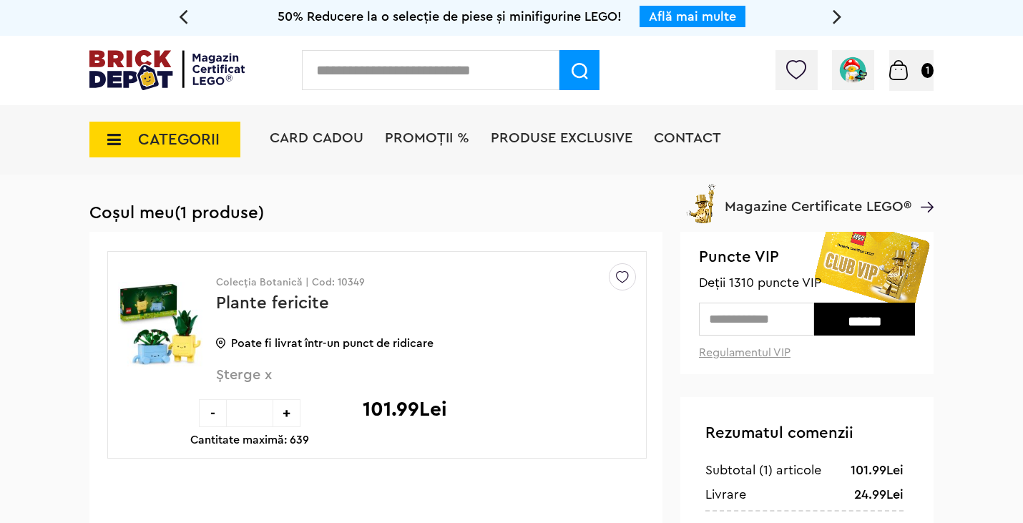
click at [861, 320] on input "******" at bounding box center [864, 319] width 101 height 33
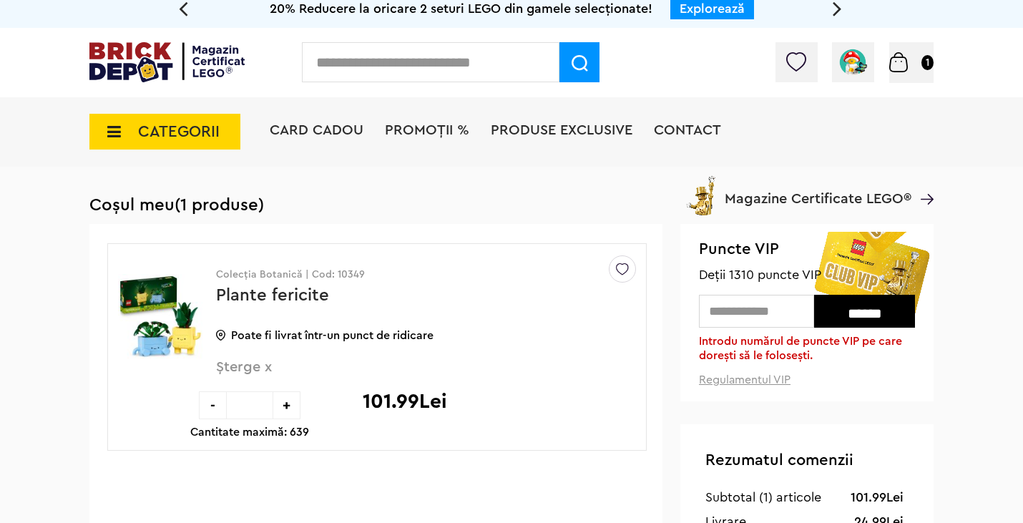
scroll to position [9, 0]
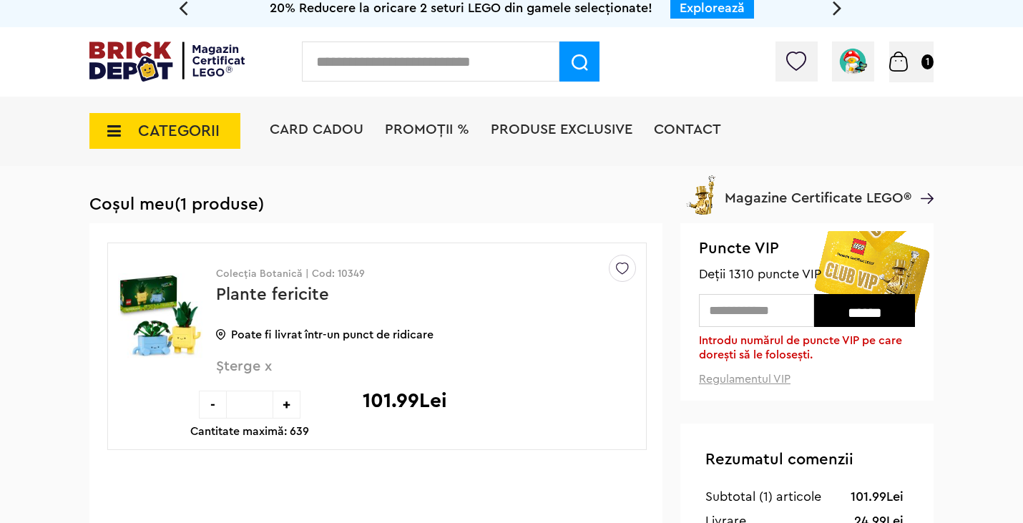
click at [797, 307] on input "text" at bounding box center [756, 310] width 115 height 33
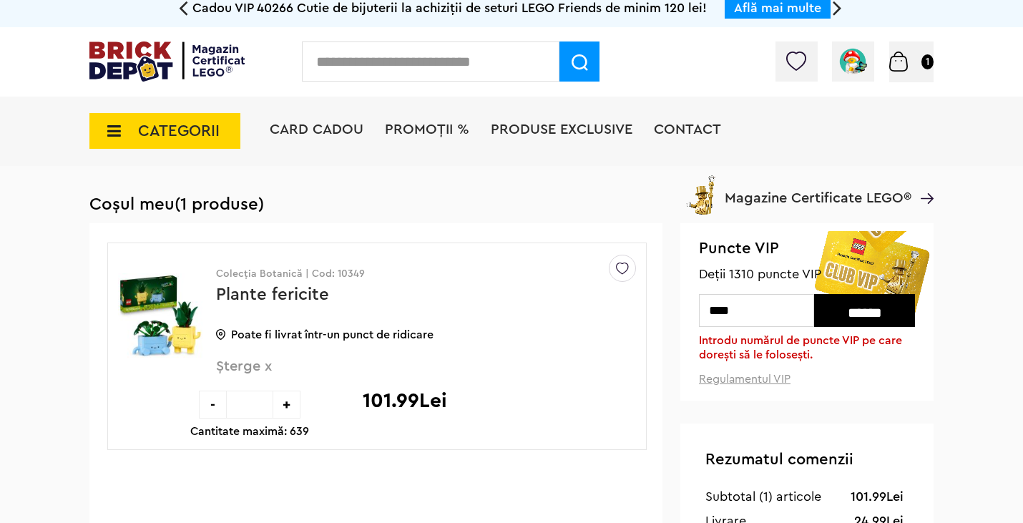
type input "****"
click at [885, 317] on input "******" at bounding box center [864, 310] width 101 height 33
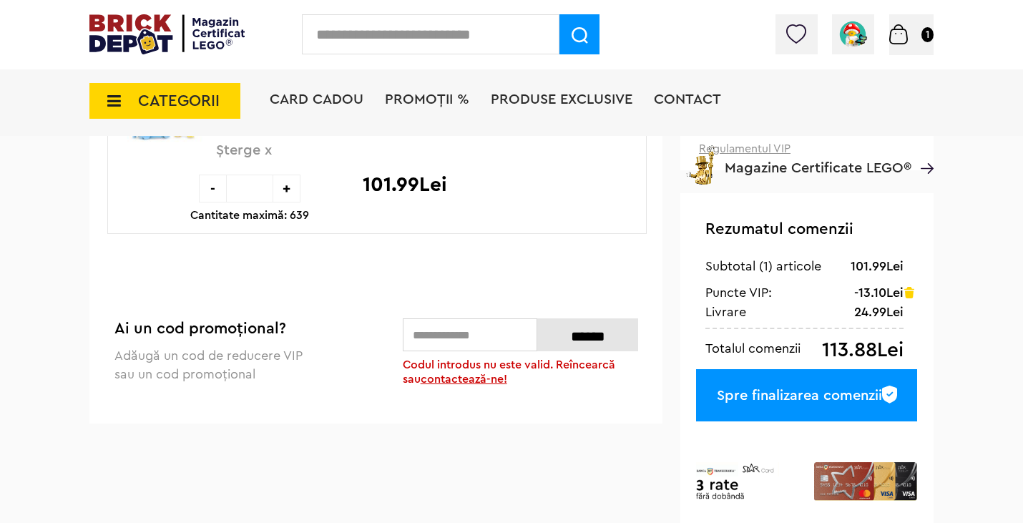
scroll to position [272, 0]
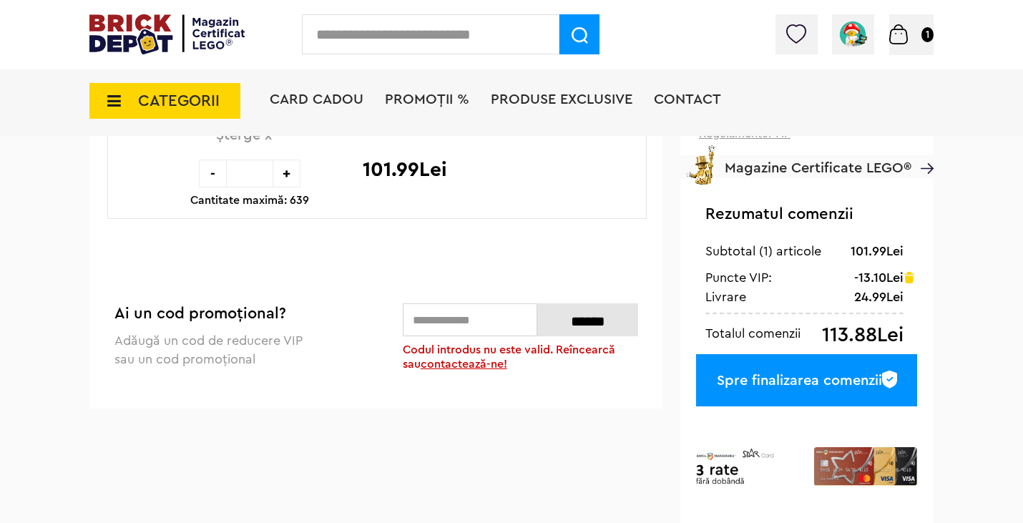
click at [858, 374] on div "Spre finalizarea comenzii" at bounding box center [806, 380] width 221 height 52
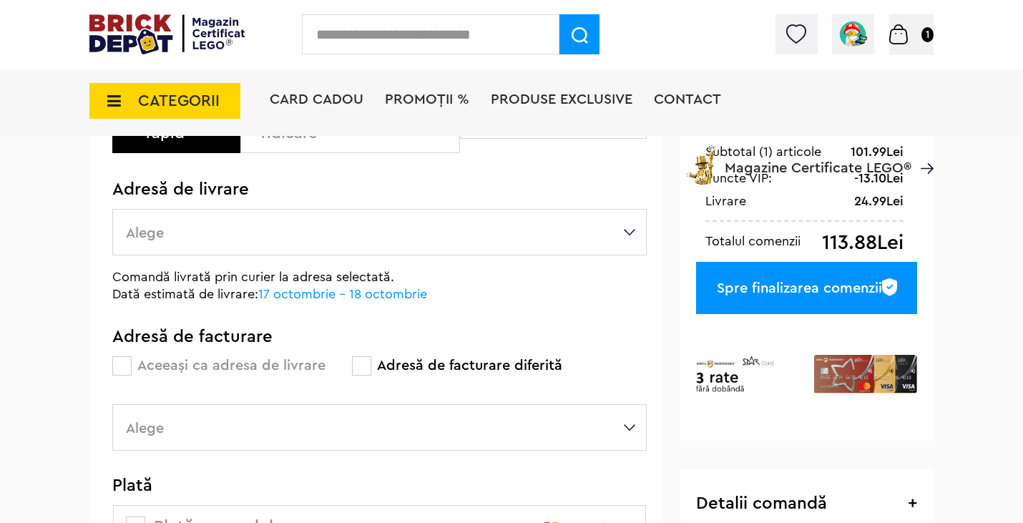
scroll to position [198, 0]
click at [526, 227] on label "Alege" at bounding box center [379, 231] width 534 height 46
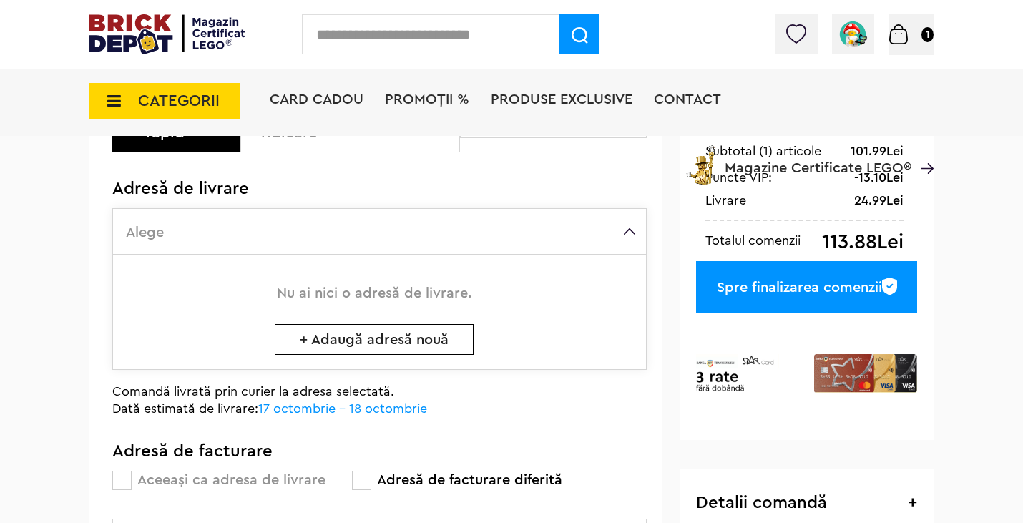
click at [346, 331] on span "+ Adaugă adresă nouă" at bounding box center [374, 339] width 199 height 31
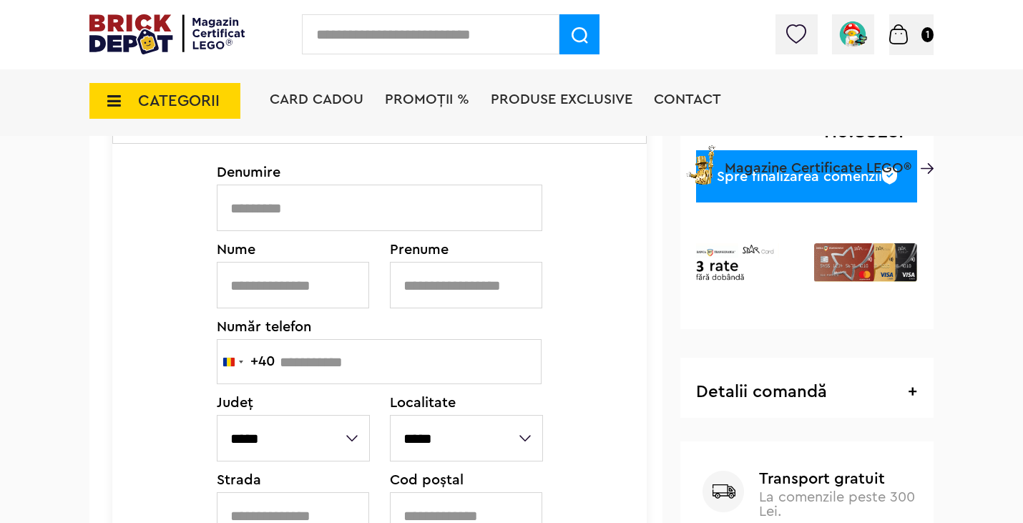
click at [331, 215] on input "text" at bounding box center [379, 208] width 325 height 46
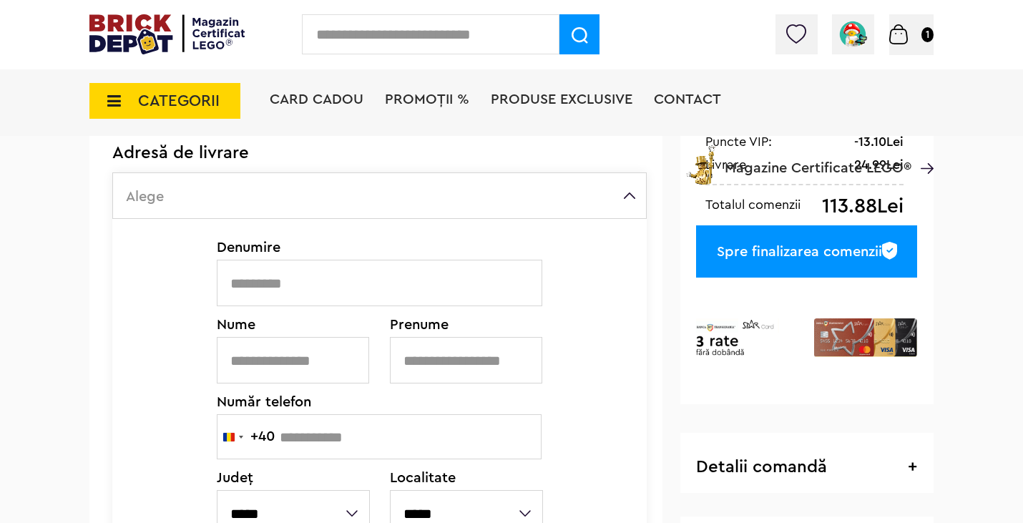
scroll to position [0, 0]
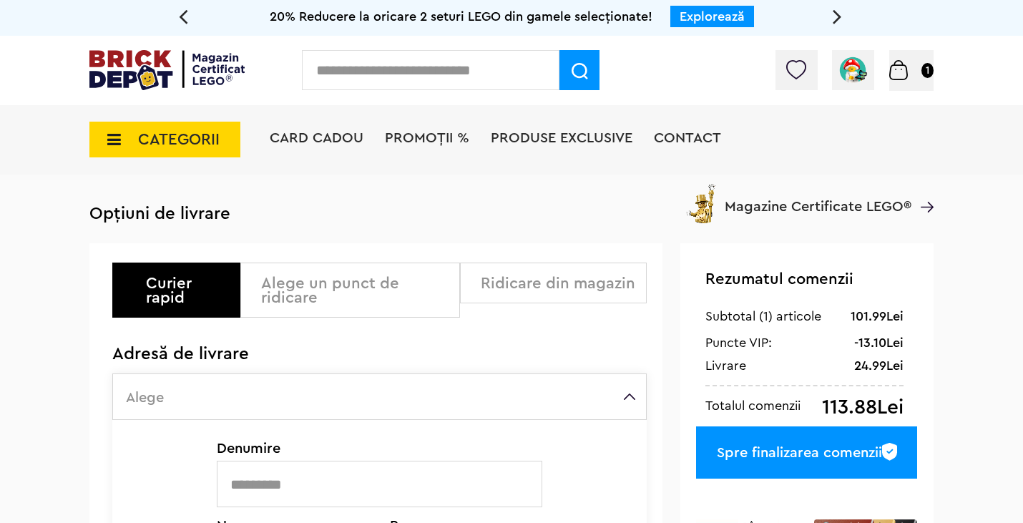
click at [349, 281] on div "Alege un punct de ridicare" at bounding box center [354, 290] width 187 height 29
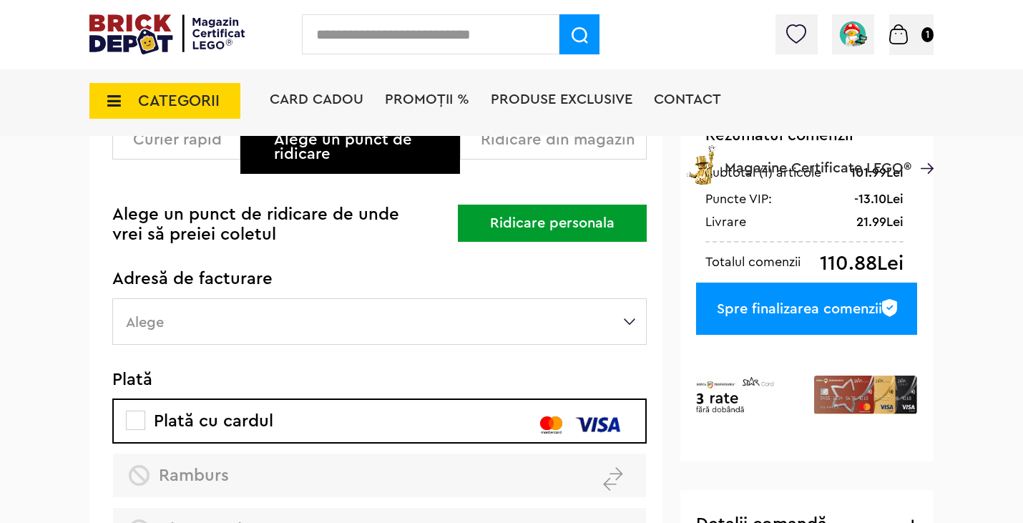
scroll to position [140, 0]
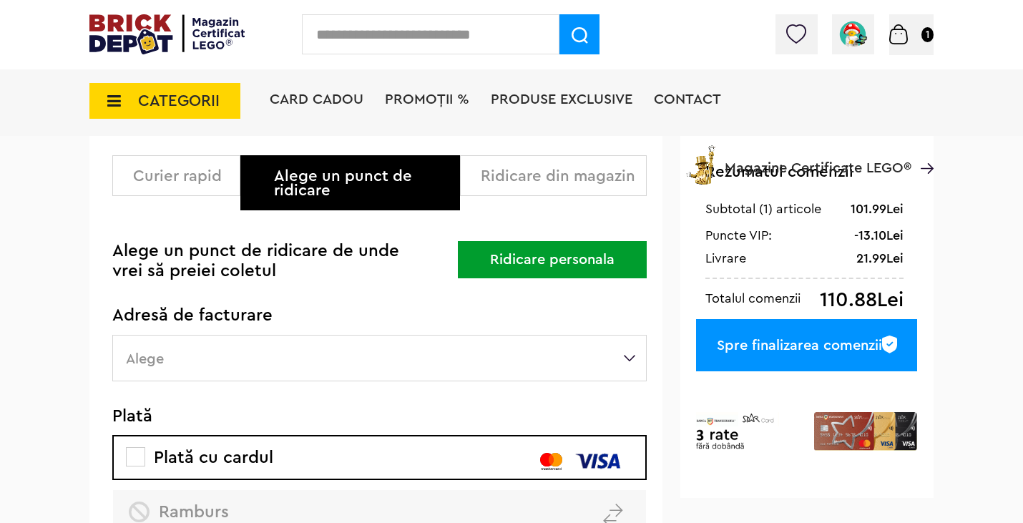
click at [549, 266] on button "Ridicare personala" at bounding box center [552, 259] width 189 height 37
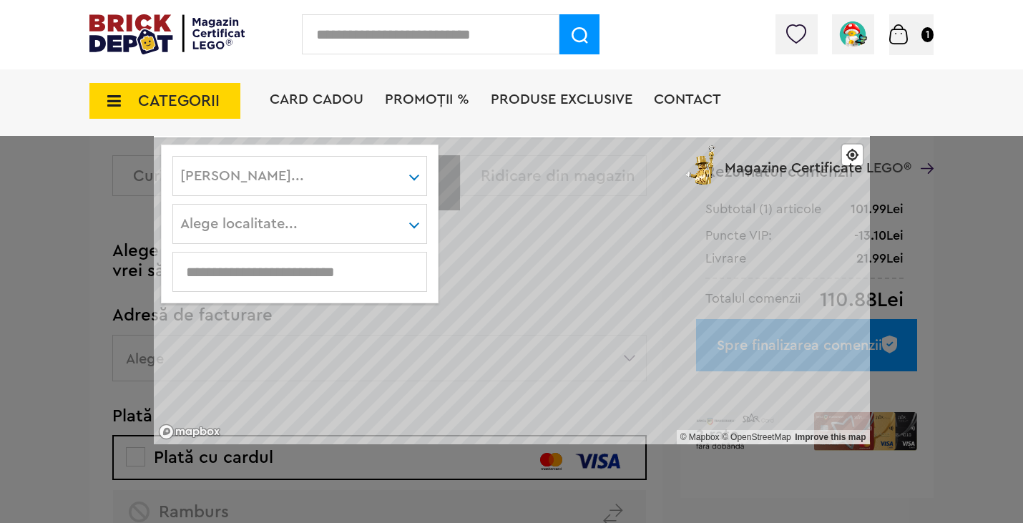
click at [280, 175] on div "Card Cadou PROMOȚII % Produse exclusive Contact Magazine Certificate LEGO®" at bounding box center [602, 126] width 664 height 118
click at [303, 182] on div "Card Cadou PROMOȚII % Produse exclusive Contact Magazine Certificate LEGO®" at bounding box center [602, 126] width 664 height 118
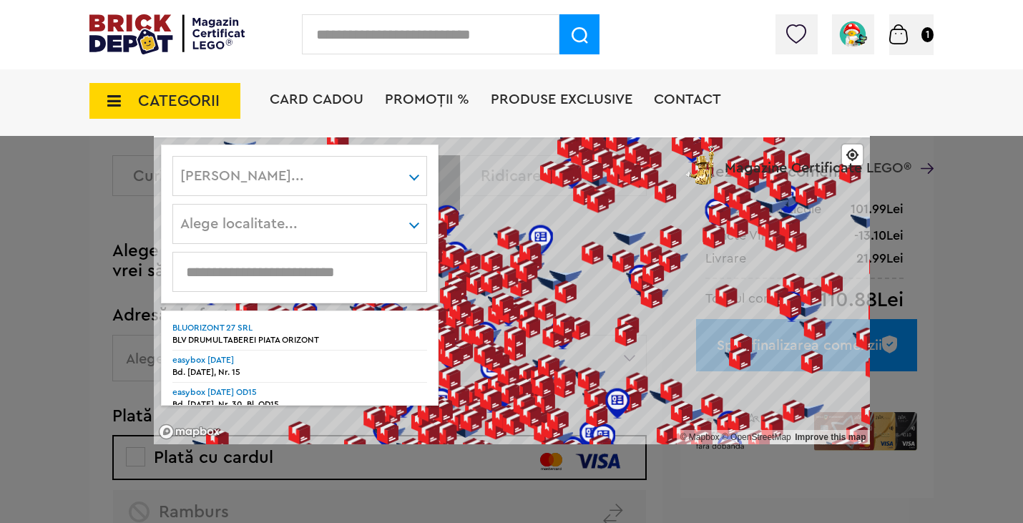
drag, startPoint x: 546, startPoint y: 336, endPoint x: 856, endPoint y: 379, distance: 313.3
click at [823, 373] on div at bounding box center [811, 361] width 23 height 23
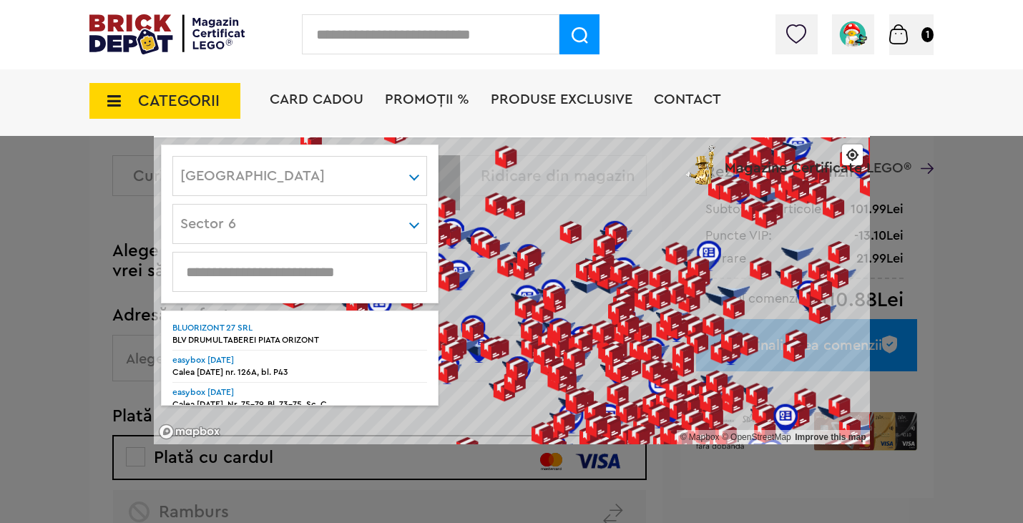
drag, startPoint x: 465, startPoint y: 279, endPoint x: 581, endPoint y: 287, distance: 116.1
click at [581, 287] on div at bounding box center [586, 287] width 32 height 14
